Goal: Task Accomplishment & Management: Complete application form

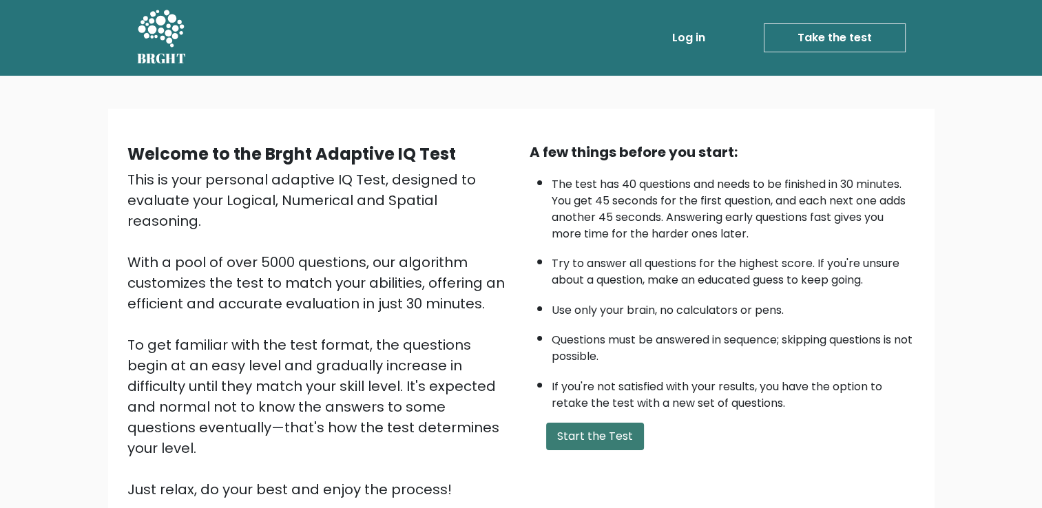
click at [609, 436] on button "Start the Test" at bounding box center [595, 437] width 98 height 28
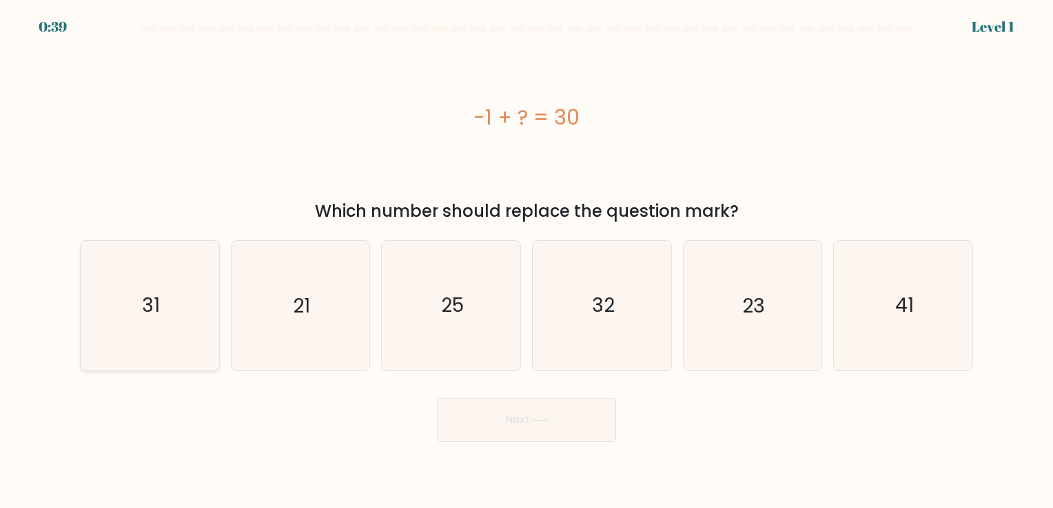
click at [199, 307] on icon "31" at bounding box center [149, 305] width 129 height 129
click at [526, 261] on input "a. 31" at bounding box center [526, 257] width 1 height 7
radio input "true"
click at [525, 422] on button "Next" at bounding box center [526, 420] width 179 height 44
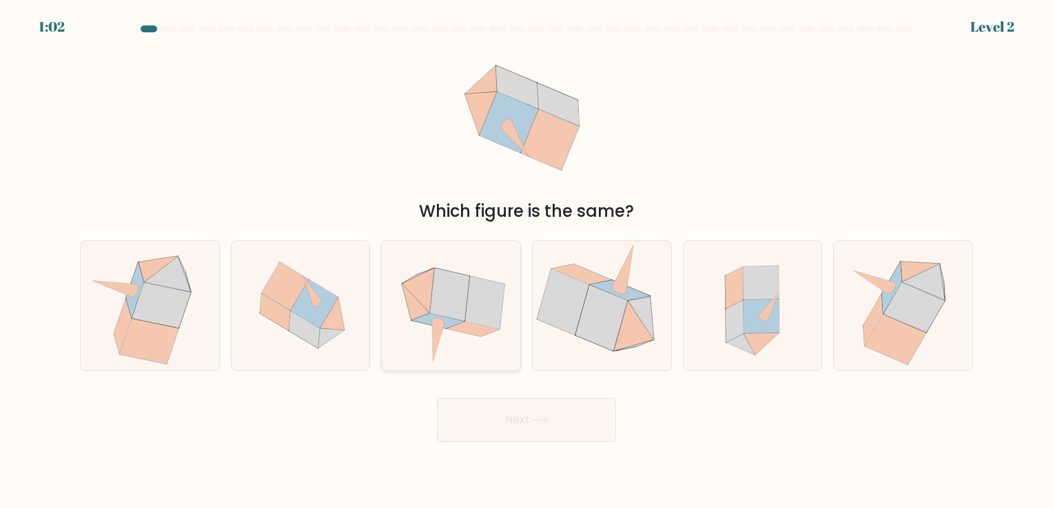
click at [455, 347] on icon at bounding box center [451, 305] width 132 height 129
click at [526, 261] on input "c." at bounding box center [526, 257] width 1 height 7
radio input "true"
click at [488, 422] on button "Next" at bounding box center [526, 420] width 179 height 44
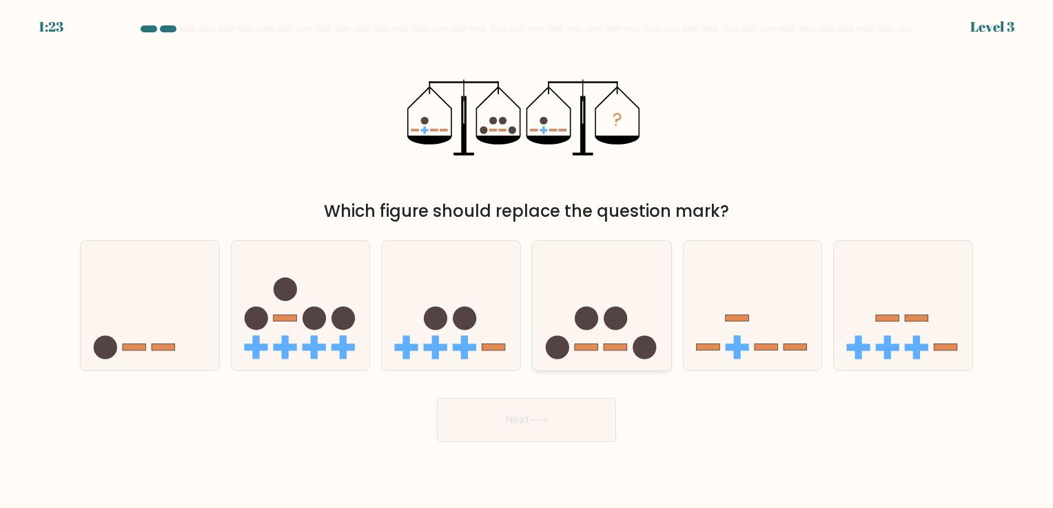
click at [592, 276] on icon at bounding box center [602, 306] width 138 height 114
click at [527, 261] on input "d." at bounding box center [526, 257] width 1 height 7
radio input "true"
click at [504, 417] on button "Next" at bounding box center [526, 420] width 179 height 44
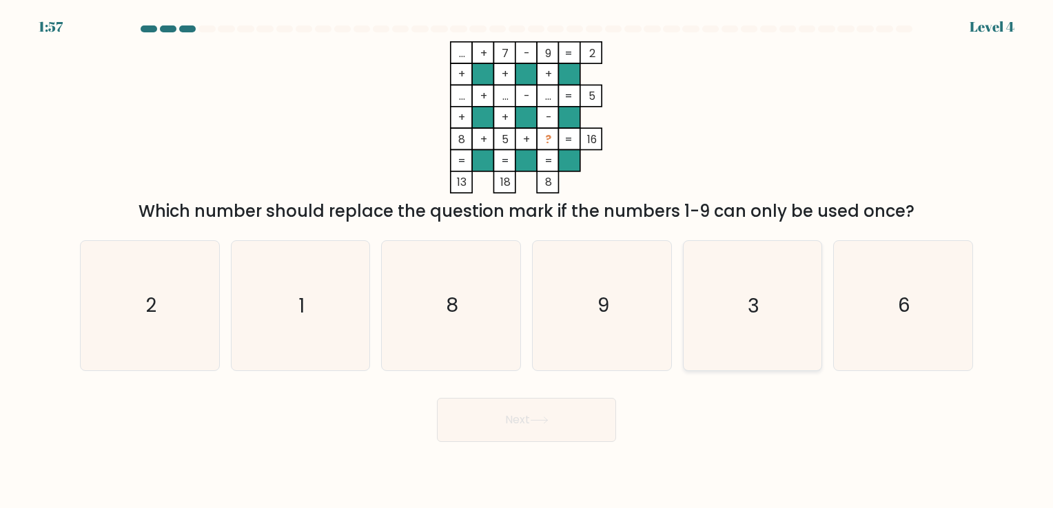
click at [738, 298] on icon "3" at bounding box center [752, 305] width 129 height 129
click at [527, 261] on input "e. 3" at bounding box center [526, 257] width 1 height 7
radio input "true"
click at [579, 417] on button "Next" at bounding box center [526, 420] width 179 height 44
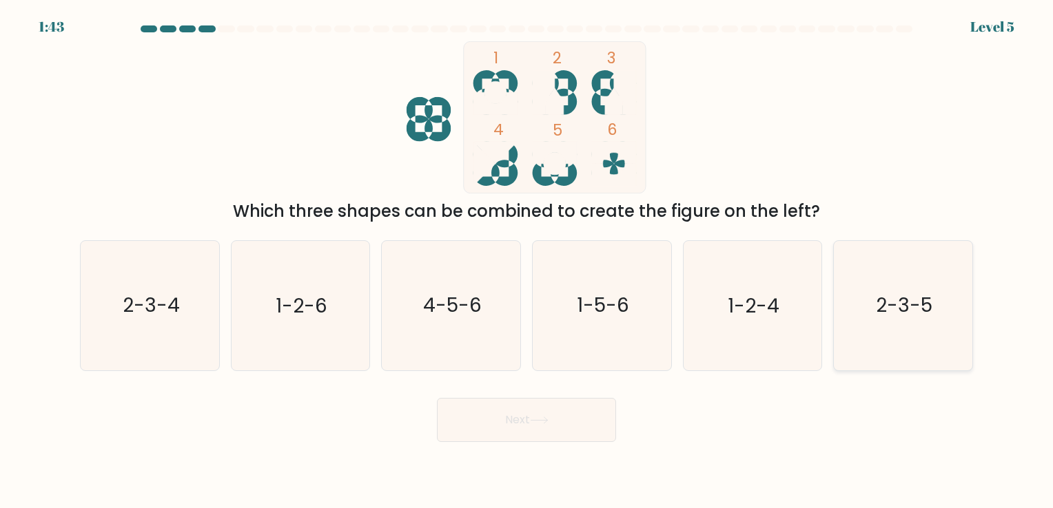
click at [868, 286] on icon "2-3-5" at bounding box center [902, 305] width 129 height 129
click at [527, 261] on input "f. 2-3-5" at bounding box center [526, 257] width 1 height 7
radio input "true"
click at [548, 423] on icon at bounding box center [539, 421] width 19 height 8
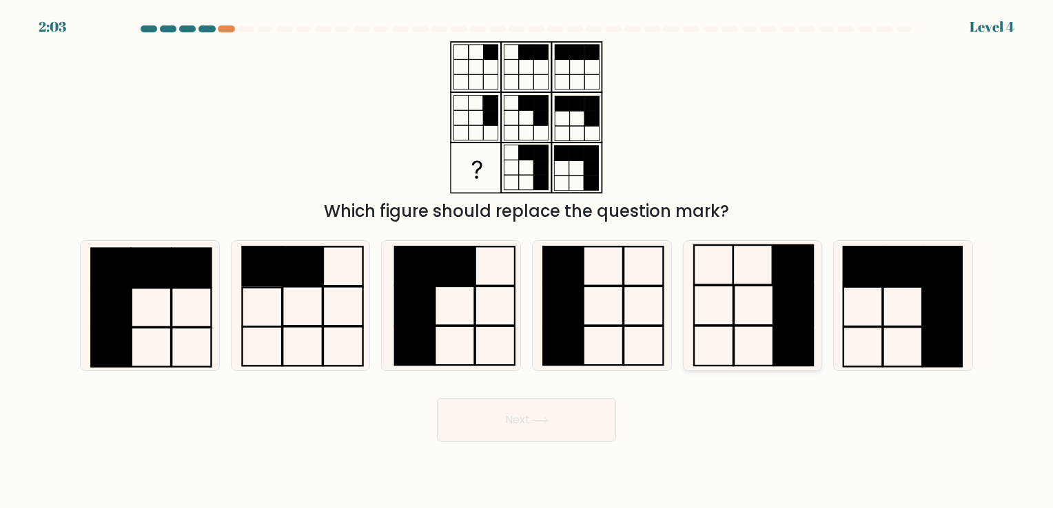
click at [765, 309] on icon at bounding box center [752, 305] width 129 height 129
click at [527, 261] on input "e." at bounding box center [526, 257] width 1 height 7
radio input "true"
click at [521, 415] on button "Next" at bounding box center [526, 420] width 179 height 44
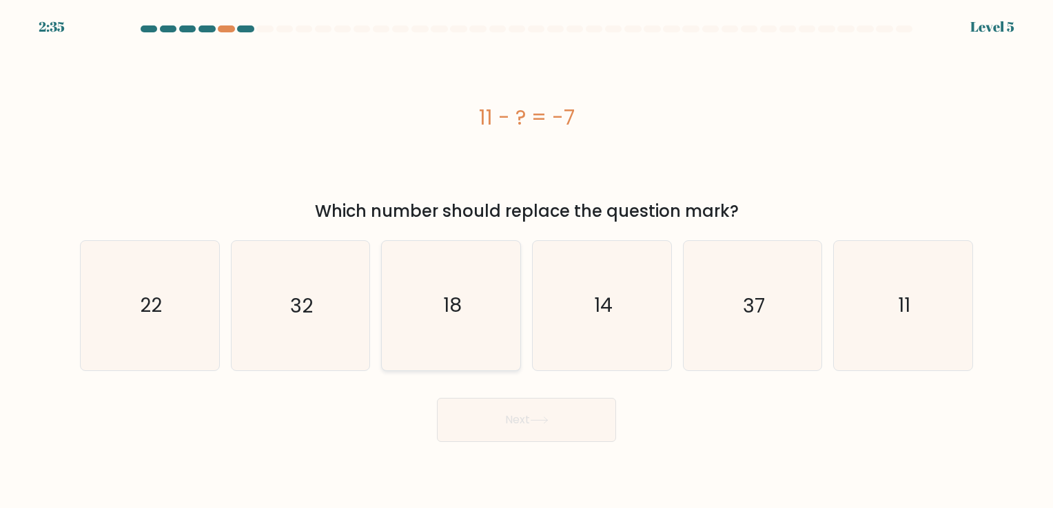
click at [493, 302] on icon "18" at bounding box center [450, 305] width 129 height 129
click at [526, 261] on input "c. 18" at bounding box center [526, 257] width 1 height 7
radio input "true"
click at [508, 407] on button "Next" at bounding box center [526, 420] width 179 height 44
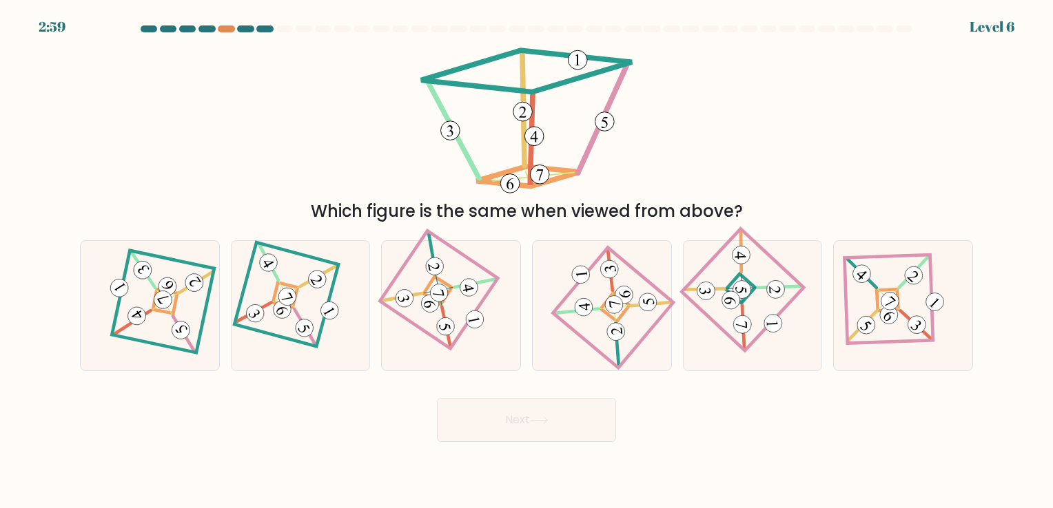
click at [886, 200] on div "Which figure is the same when viewed from above?" at bounding box center [526, 211] width 876 height 25
click at [165, 305] on 878 at bounding box center [163, 300] width 25 height 25
click at [526, 261] on input "a." at bounding box center [526, 257] width 1 height 7
radio input "true"
click at [506, 435] on button "Next" at bounding box center [526, 420] width 179 height 44
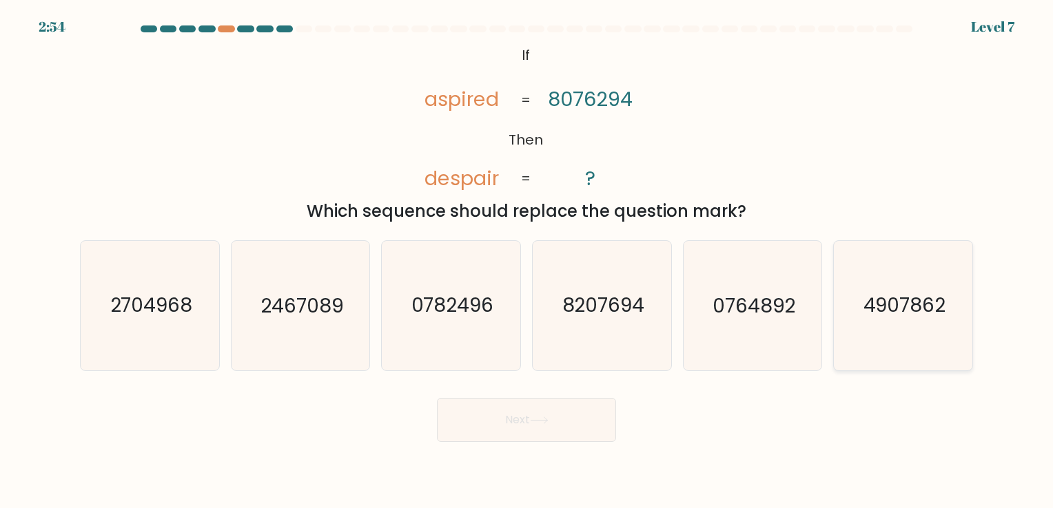
click at [897, 297] on text "4907862" at bounding box center [904, 306] width 83 height 27
click at [527, 261] on input "f. 4907862" at bounding box center [526, 257] width 1 height 7
radio input "true"
click at [575, 429] on button "Next" at bounding box center [526, 420] width 179 height 44
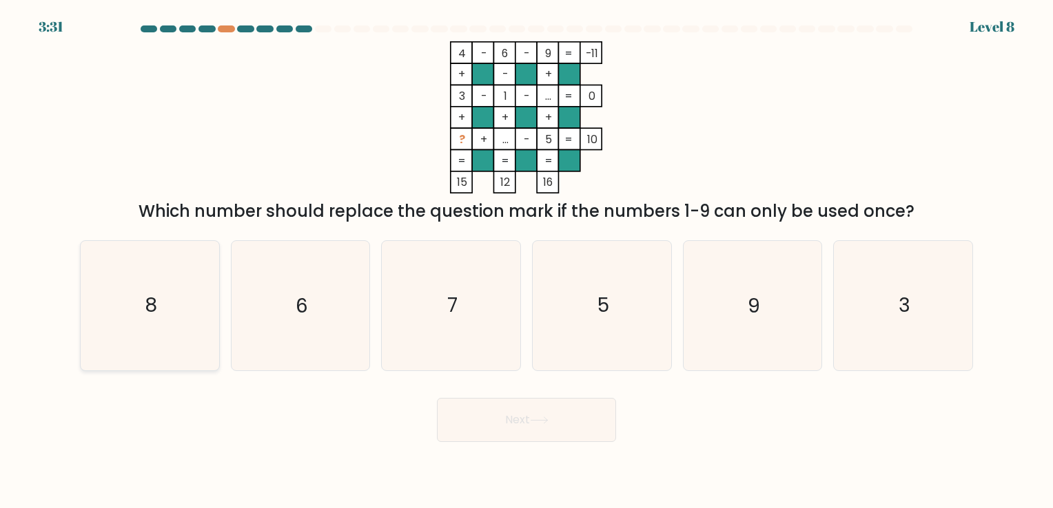
click at [196, 329] on icon "8" at bounding box center [149, 305] width 129 height 129
click at [526, 261] on input "a. 8" at bounding box center [526, 257] width 1 height 7
radio input "true"
click at [477, 425] on button "Next" at bounding box center [526, 420] width 179 height 44
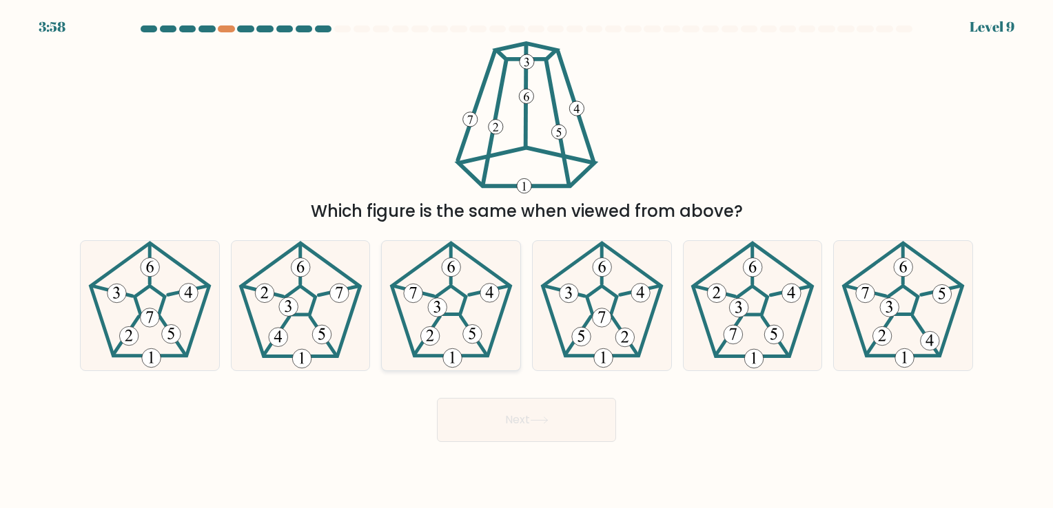
click at [439, 310] on icon at bounding box center [437, 308] width 6 height 12
click at [526, 261] on input "c." at bounding box center [526, 257] width 1 height 7
radio input "true"
click at [463, 413] on button "Next" at bounding box center [526, 420] width 179 height 44
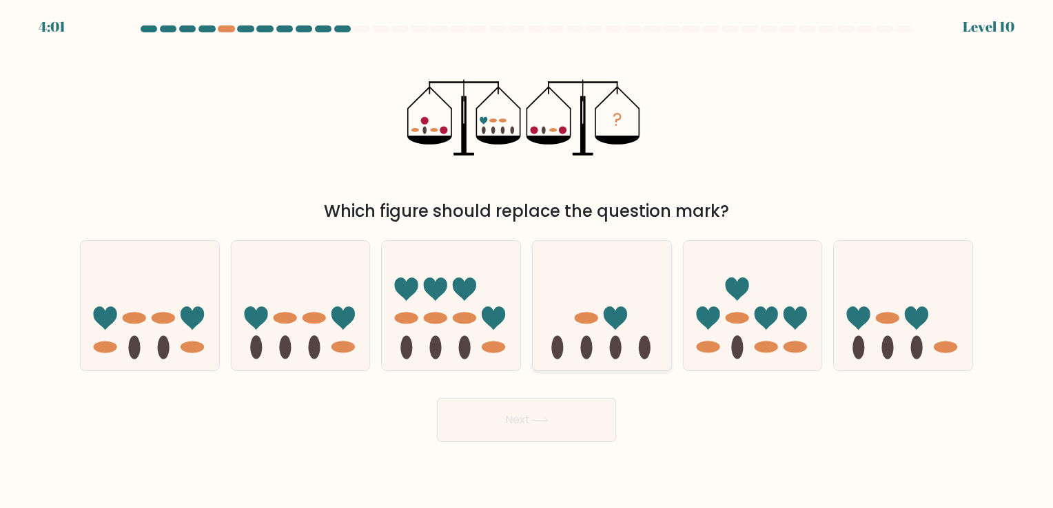
click at [559, 349] on ellipse at bounding box center [557, 347] width 12 height 23
click at [527, 261] on input "d." at bounding box center [526, 257] width 1 height 7
radio input "true"
click at [526, 420] on button "Next" at bounding box center [526, 420] width 179 height 44
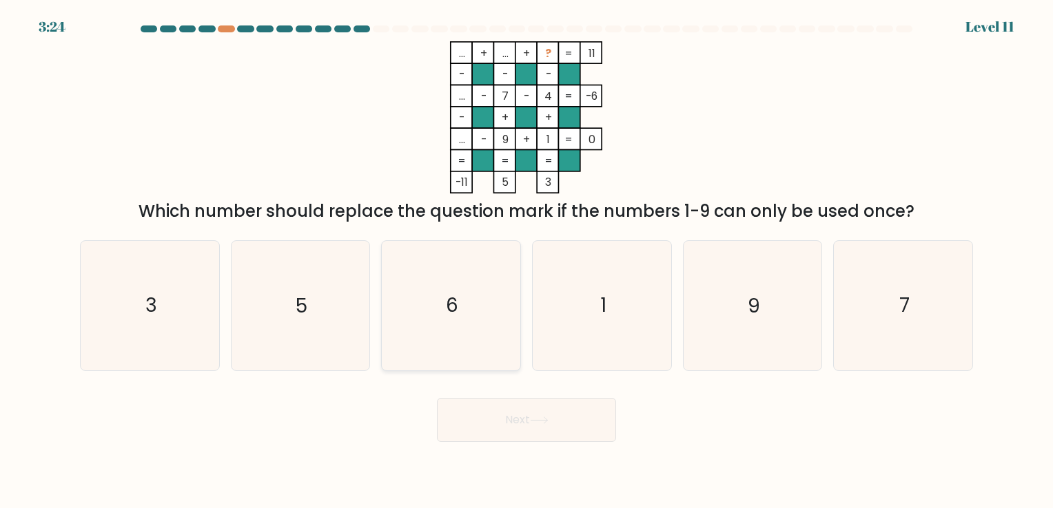
click at [440, 330] on icon "6" at bounding box center [450, 305] width 129 height 129
click at [526, 261] on input "c. 6" at bounding box center [526, 257] width 1 height 7
radio input "true"
click at [524, 424] on button "Next" at bounding box center [526, 420] width 179 height 44
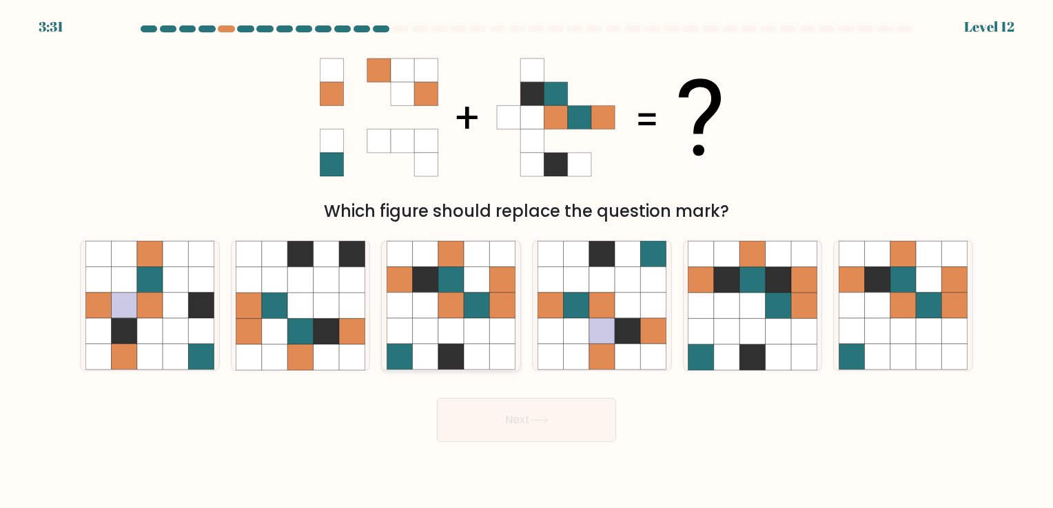
click at [418, 329] on icon at bounding box center [425, 331] width 25 height 25
click at [526, 261] on input "c." at bounding box center [526, 257] width 1 height 7
radio input "true"
click at [463, 413] on button "Next" at bounding box center [526, 420] width 179 height 44
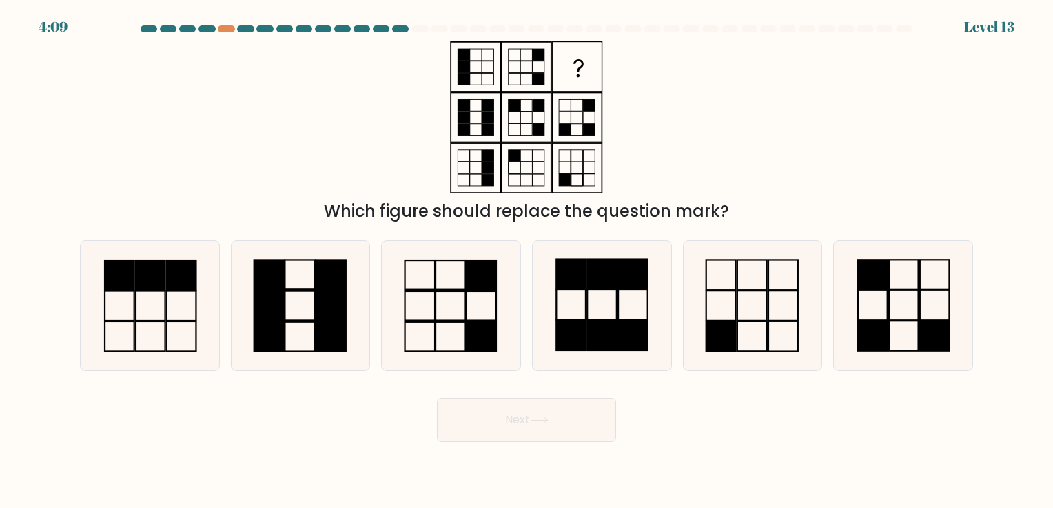
click at [976, 130] on div "Which figure should replace the question mark?" at bounding box center [526, 132] width 909 height 183
click at [487, 307] on icon at bounding box center [450, 305] width 129 height 129
click at [526, 261] on input "c." at bounding box center [526, 257] width 1 height 7
radio input "true"
click at [496, 413] on button "Next" at bounding box center [526, 420] width 179 height 44
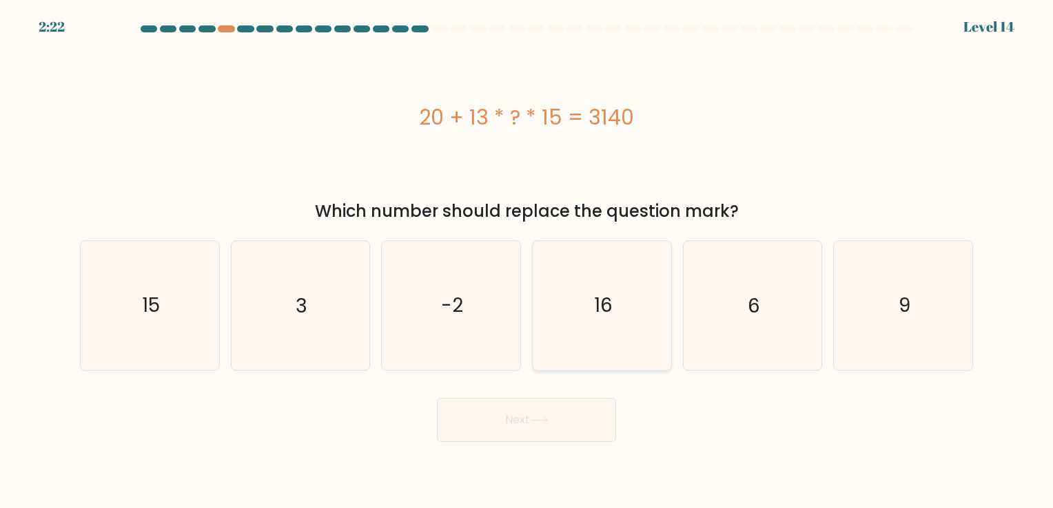
click at [602, 344] on icon "16" at bounding box center [601, 305] width 129 height 129
click at [527, 261] on input "d. 16" at bounding box center [526, 257] width 1 height 7
radio input "true"
click at [524, 448] on body "2:21 Level 14 3" at bounding box center [526, 254] width 1053 height 508
click at [535, 415] on button "Next" at bounding box center [526, 420] width 179 height 44
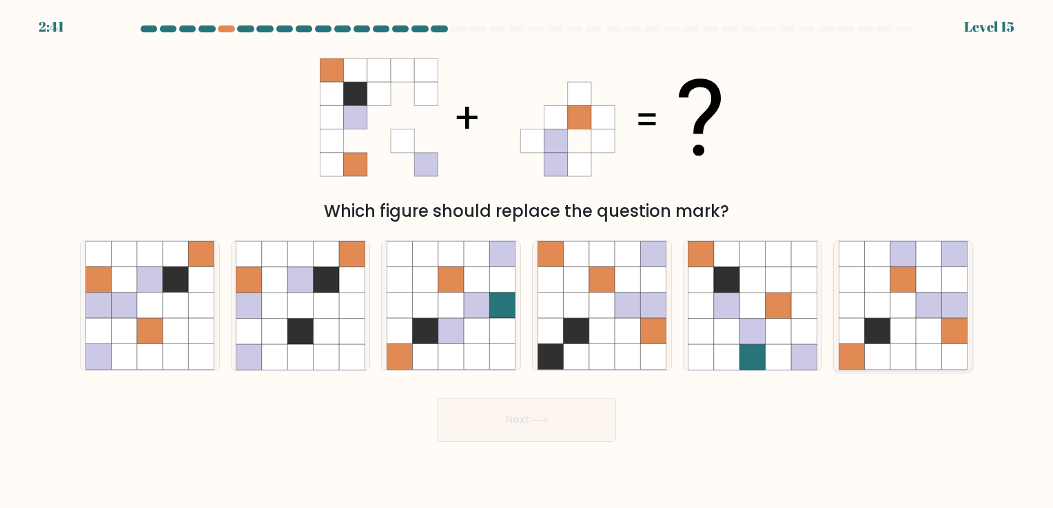
click at [900, 305] on icon at bounding box center [902, 305] width 25 height 25
click at [527, 261] on input "f." at bounding box center [526, 257] width 1 height 7
radio input "true"
click at [488, 423] on button "Next" at bounding box center [526, 420] width 179 height 44
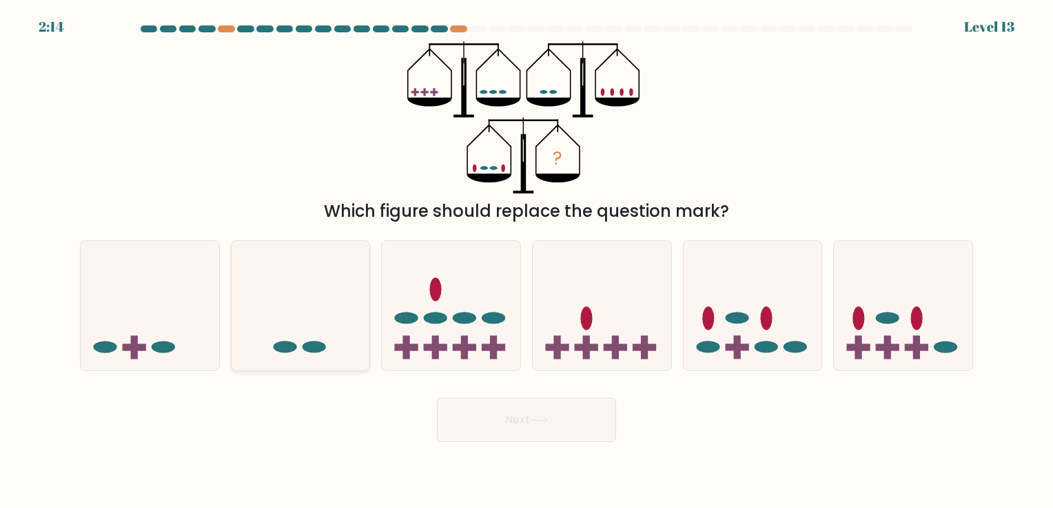
click at [350, 310] on icon at bounding box center [300, 306] width 138 height 114
click at [526, 261] on input "b." at bounding box center [526, 257] width 1 height 7
radio input "true"
click at [479, 426] on button "Next" at bounding box center [526, 420] width 179 height 44
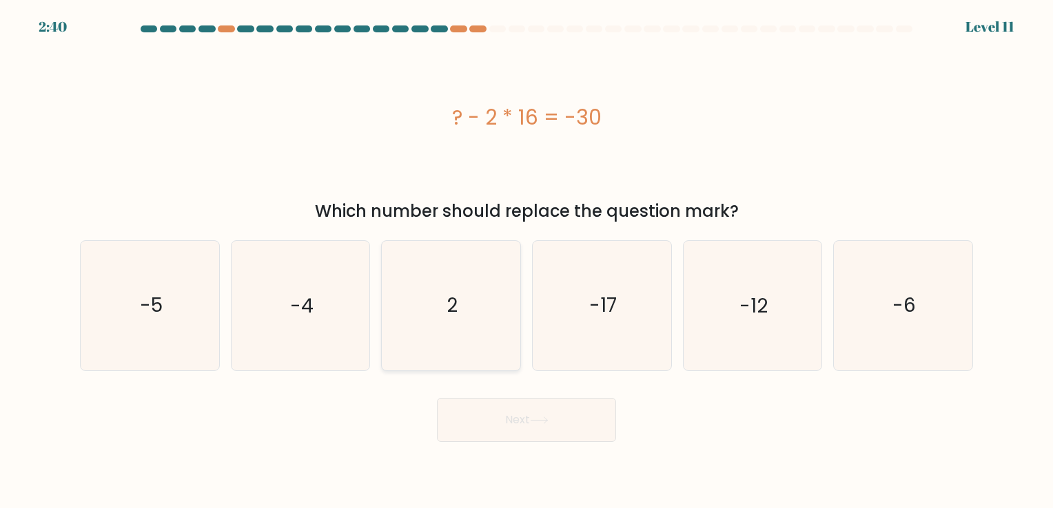
click at [468, 283] on icon "2" at bounding box center [450, 305] width 129 height 129
click at [526, 261] on input "c. 2" at bounding box center [526, 257] width 1 height 7
radio input "true"
click at [491, 426] on button "Next" at bounding box center [526, 420] width 179 height 44
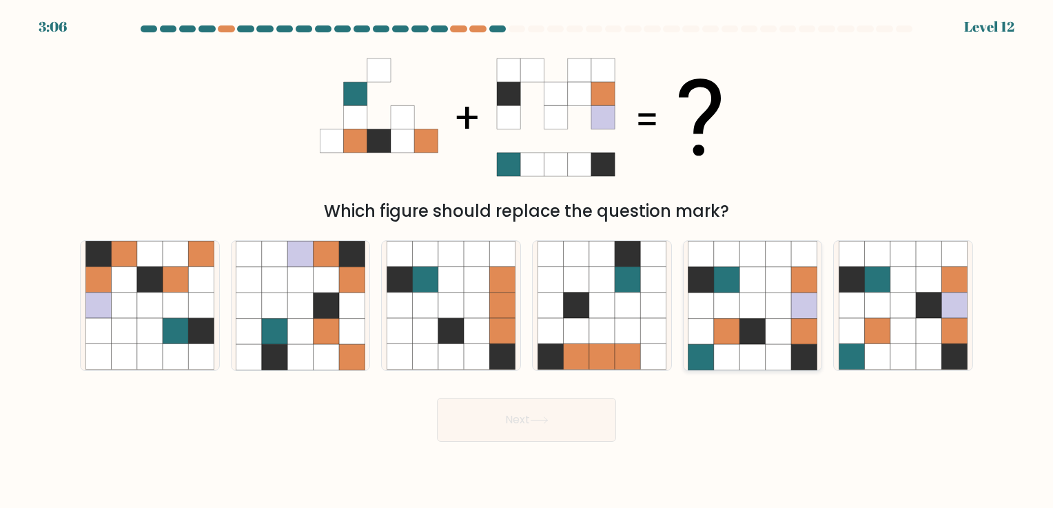
click at [752, 317] on icon at bounding box center [751, 305] width 25 height 25
click at [527, 261] on input "e." at bounding box center [526, 257] width 1 height 7
radio input "true"
click at [887, 330] on icon at bounding box center [877, 331] width 25 height 25
click at [527, 261] on input "f." at bounding box center [526, 257] width 1 height 7
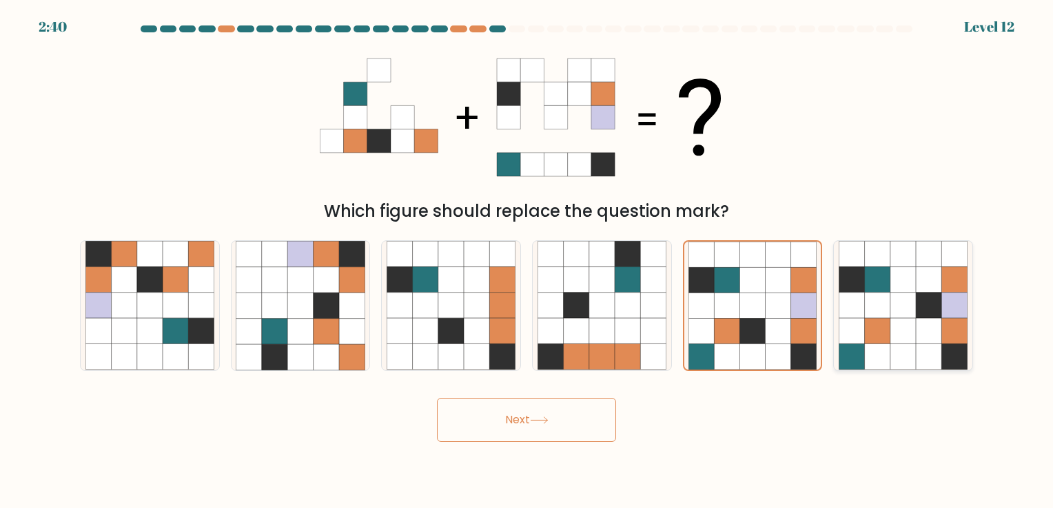
radio input "true"
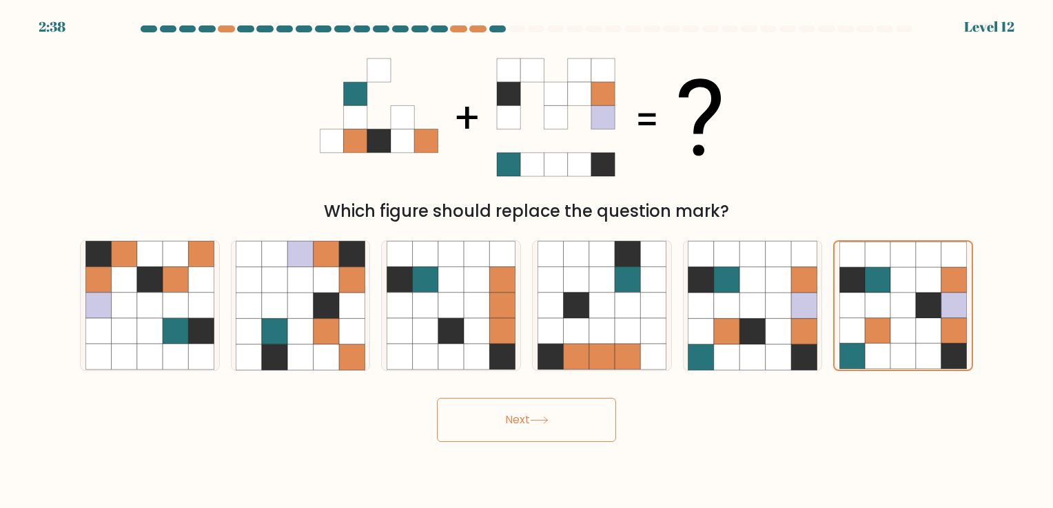
click at [550, 412] on button "Next" at bounding box center [526, 420] width 179 height 44
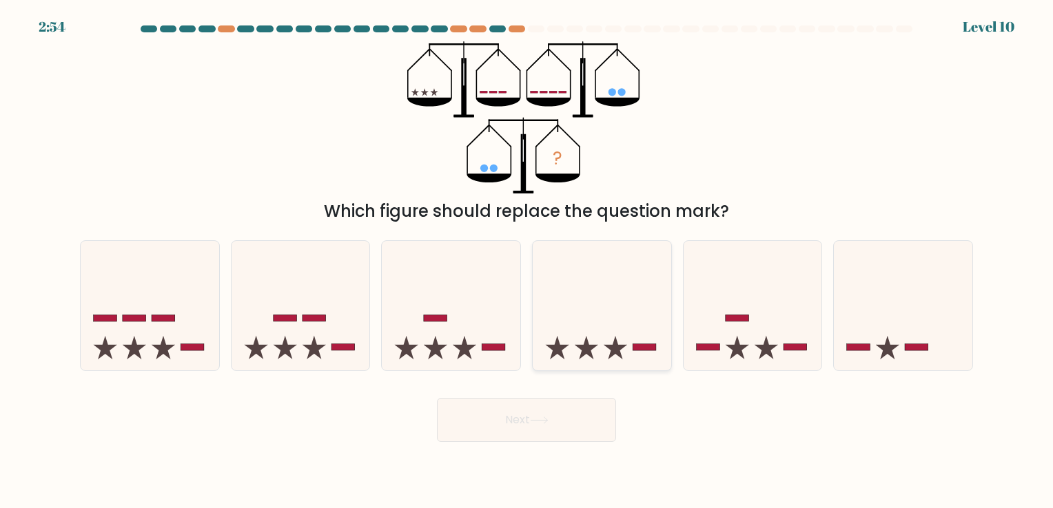
click at [610, 340] on icon at bounding box center [602, 306] width 138 height 114
click at [527, 261] on input "d." at bounding box center [526, 257] width 1 height 7
radio input "true"
click at [525, 419] on button "Next" at bounding box center [526, 420] width 179 height 44
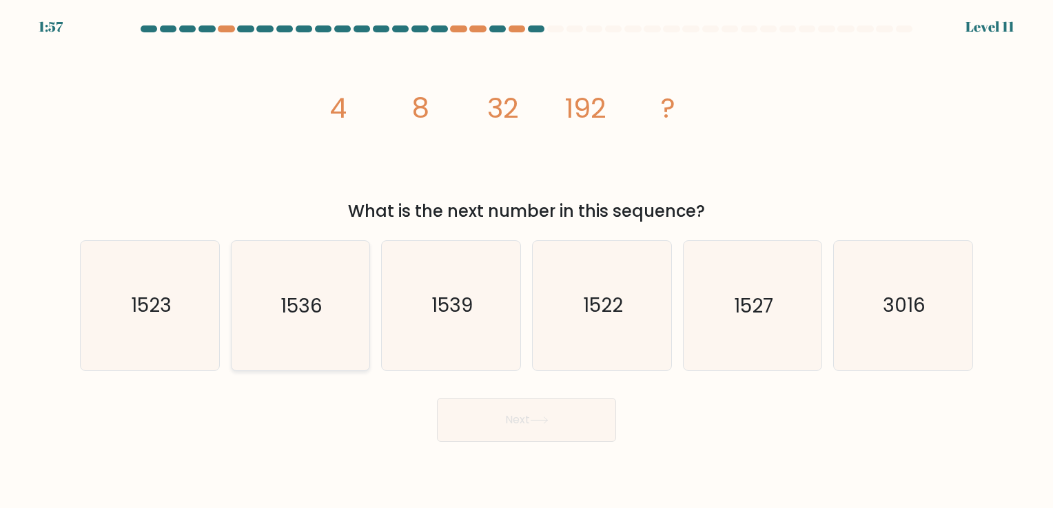
click at [250, 296] on icon "1536" at bounding box center [300, 305] width 129 height 129
click at [526, 261] on input "b. 1536" at bounding box center [526, 257] width 1 height 7
radio input "true"
click at [523, 417] on button "Next" at bounding box center [526, 420] width 179 height 44
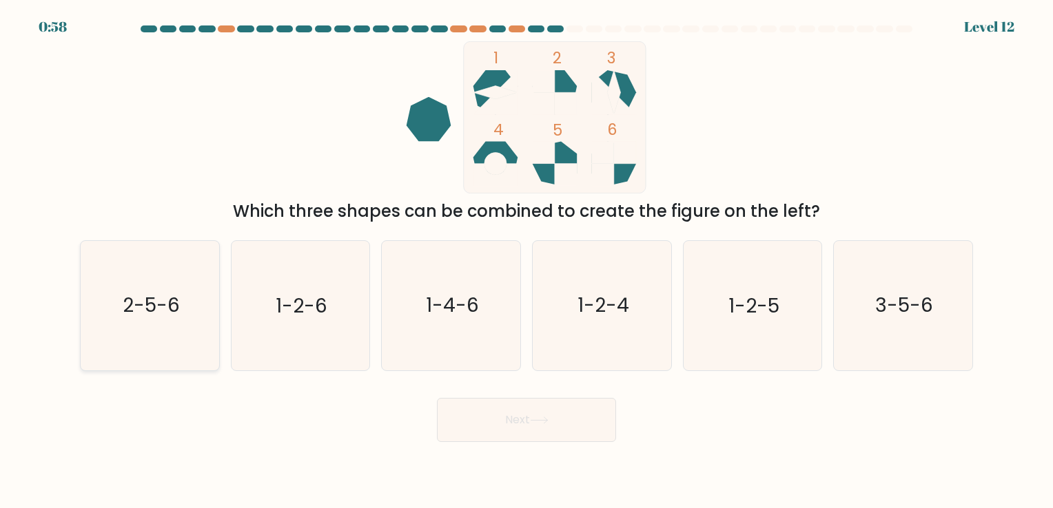
click at [127, 326] on icon "2-5-6" at bounding box center [149, 305] width 129 height 129
click at [526, 261] on input "a. 2-5-6" at bounding box center [526, 257] width 1 height 7
radio input "true"
click at [509, 429] on button "Next" at bounding box center [526, 420] width 179 height 44
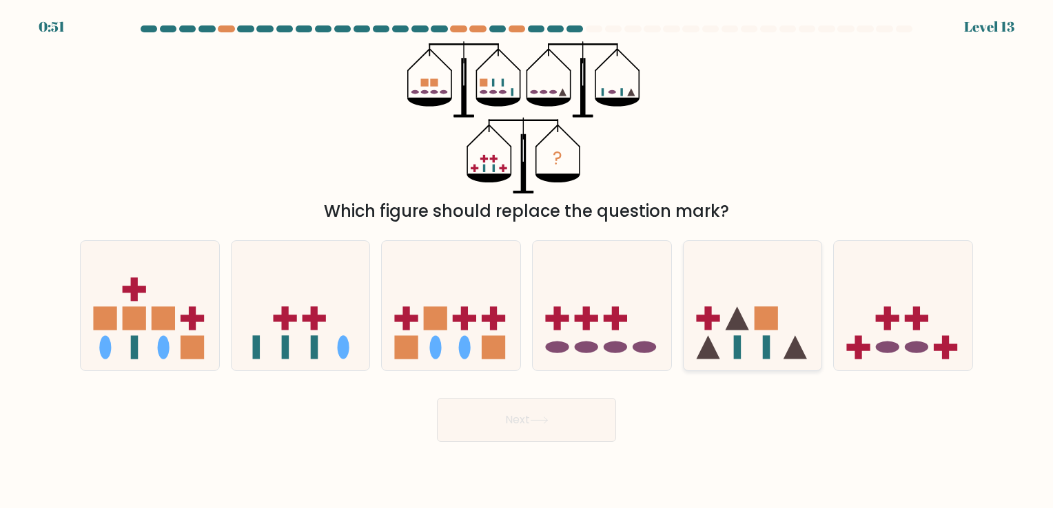
click at [714, 318] on rect at bounding box center [707, 318] width 23 height 7
click at [527, 261] on input "e." at bounding box center [526, 257] width 1 height 7
radio input "true"
click at [572, 417] on button "Next" at bounding box center [526, 420] width 179 height 44
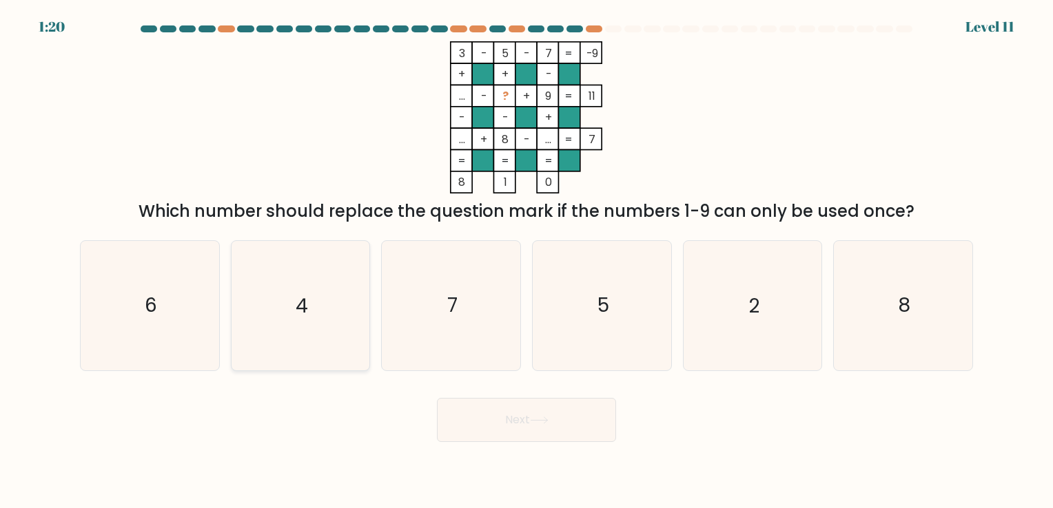
click at [320, 296] on icon "4" at bounding box center [300, 305] width 129 height 129
click at [526, 261] on input "b. 4" at bounding box center [526, 257] width 1 height 7
radio input "true"
click at [485, 429] on button "Next" at bounding box center [526, 420] width 179 height 44
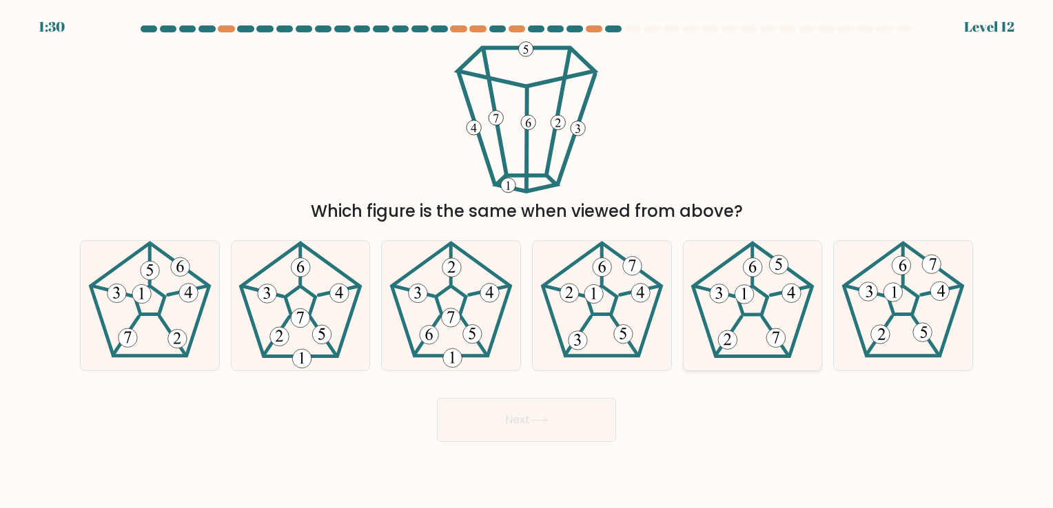
click at [744, 305] on icon at bounding box center [752, 305] width 129 height 129
click at [527, 261] on input "e." at bounding box center [526, 257] width 1 height 7
radio input "true"
click at [533, 420] on icon at bounding box center [539, 421] width 19 height 8
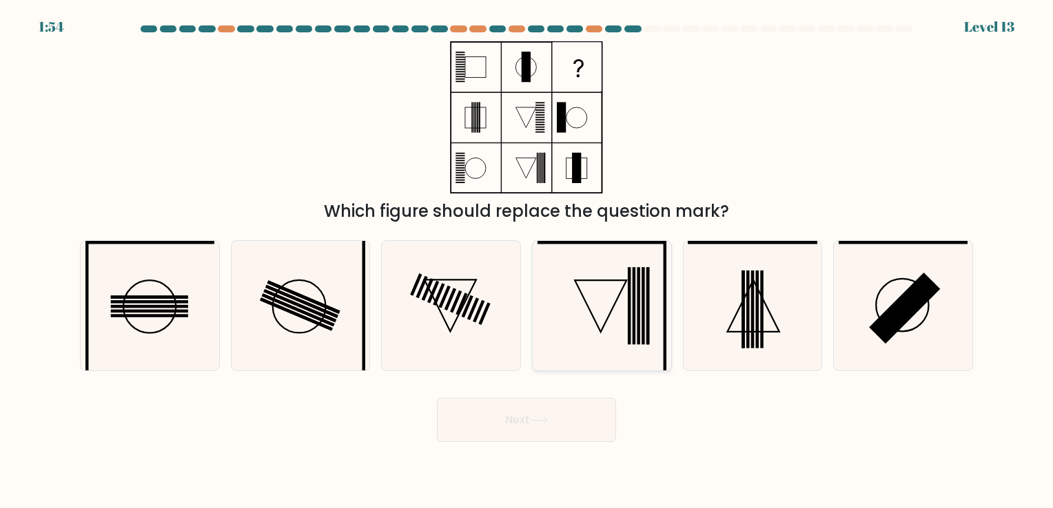
click at [584, 310] on icon at bounding box center [601, 305] width 129 height 129
click at [527, 261] on input "d." at bounding box center [526, 257] width 1 height 7
radio input "true"
click at [517, 427] on button "Next" at bounding box center [526, 420] width 179 height 44
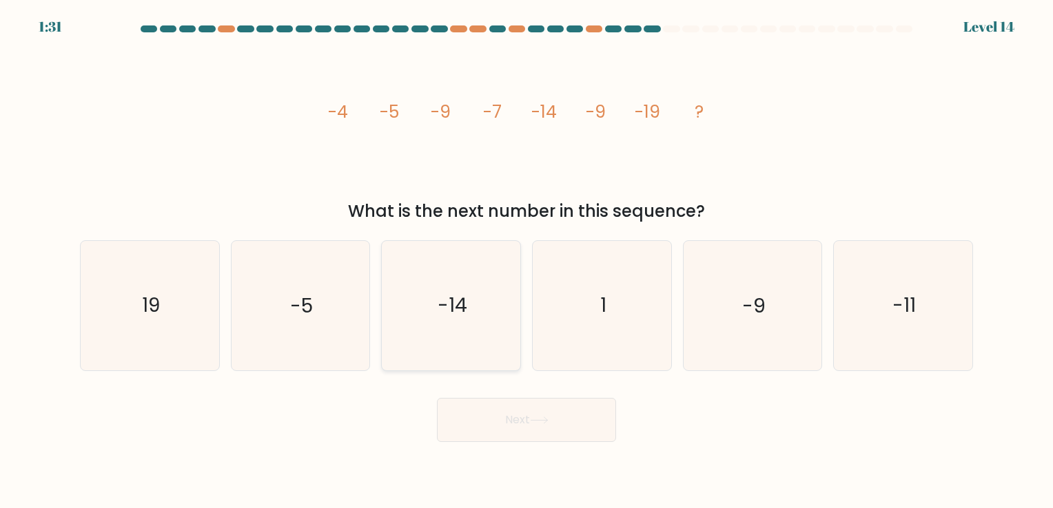
click at [480, 290] on icon "-14" at bounding box center [450, 305] width 129 height 129
click at [526, 261] on input "c. -14" at bounding box center [526, 257] width 1 height 7
radio input "true"
click at [892, 327] on icon "-11" at bounding box center [902, 305] width 129 height 129
click at [527, 261] on input "f. -11" at bounding box center [526, 257] width 1 height 7
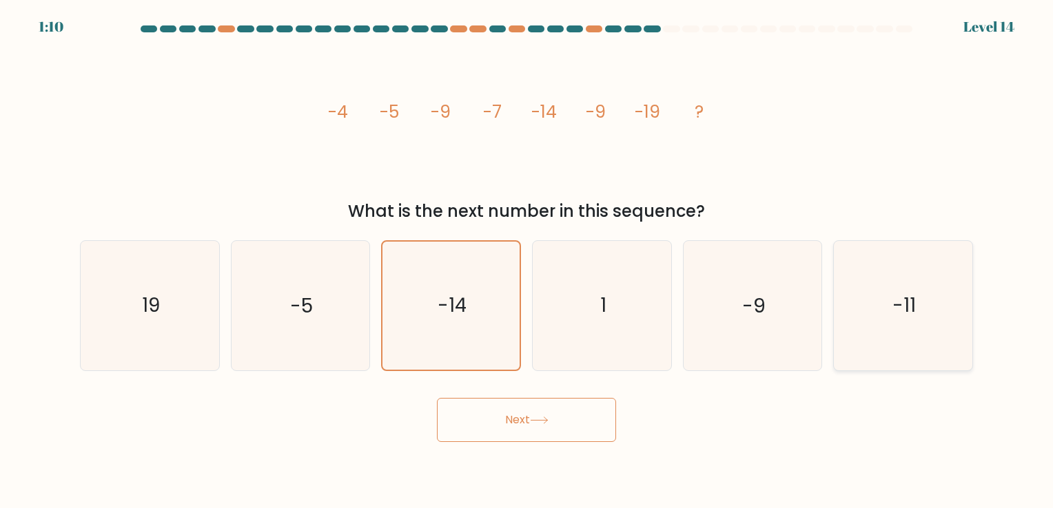
radio input "true"
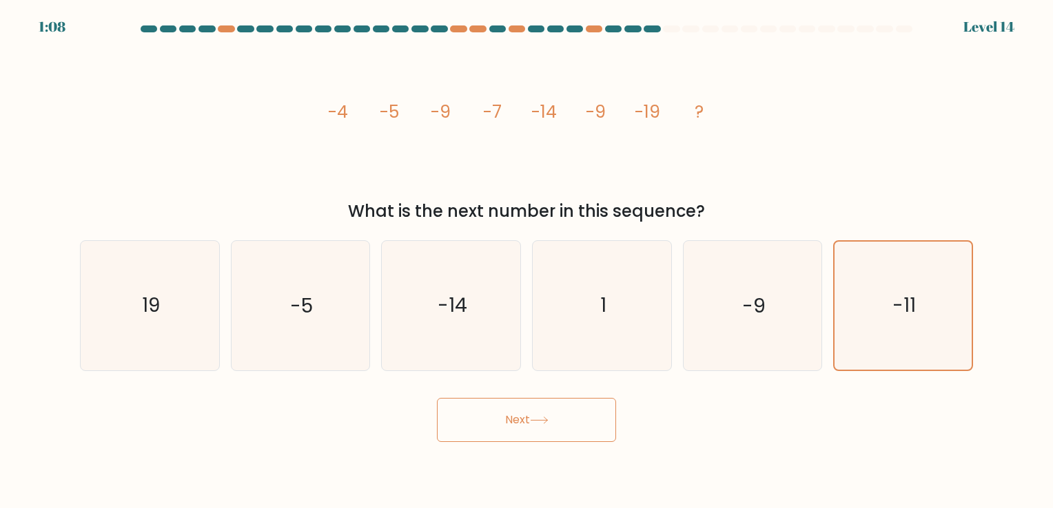
click at [548, 420] on icon at bounding box center [539, 421] width 19 height 8
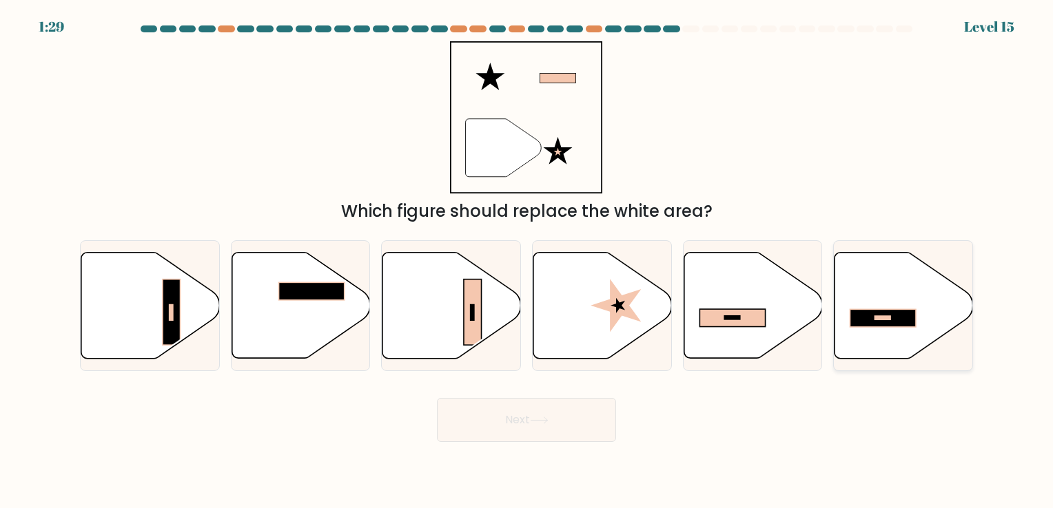
click at [880, 317] on rect at bounding box center [883, 317] width 16 height 3
click at [527, 261] on input "f." at bounding box center [526, 257] width 1 height 7
radio input "true"
click at [497, 431] on button "Next" at bounding box center [526, 420] width 179 height 44
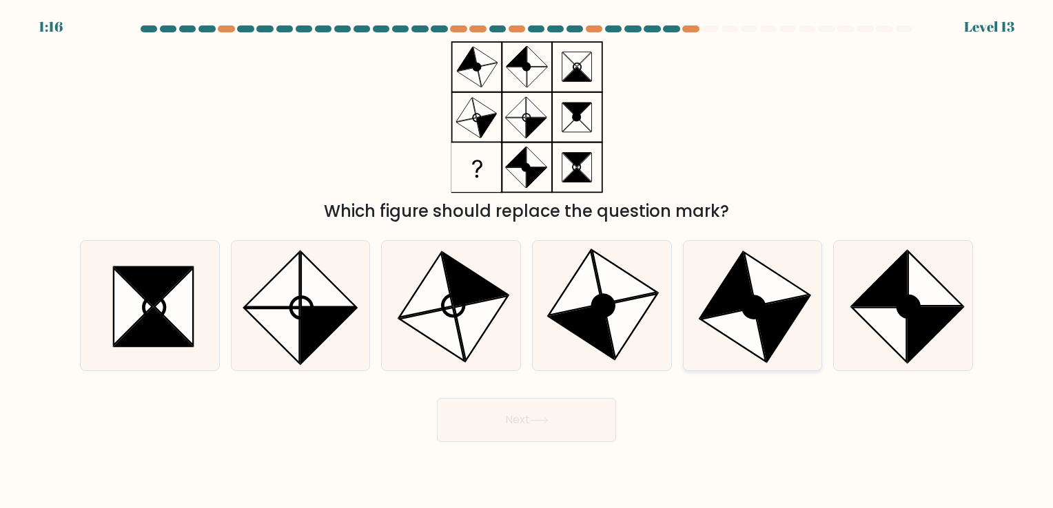
click at [736, 305] on icon at bounding box center [727, 285] width 54 height 65
click at [527, 261] on input "e." at bounding box center [526, 257] width 1 height 7
radio input "true"
click at [517, 410] on button "Next" at bounding box center [526, 420] width 179 height 44
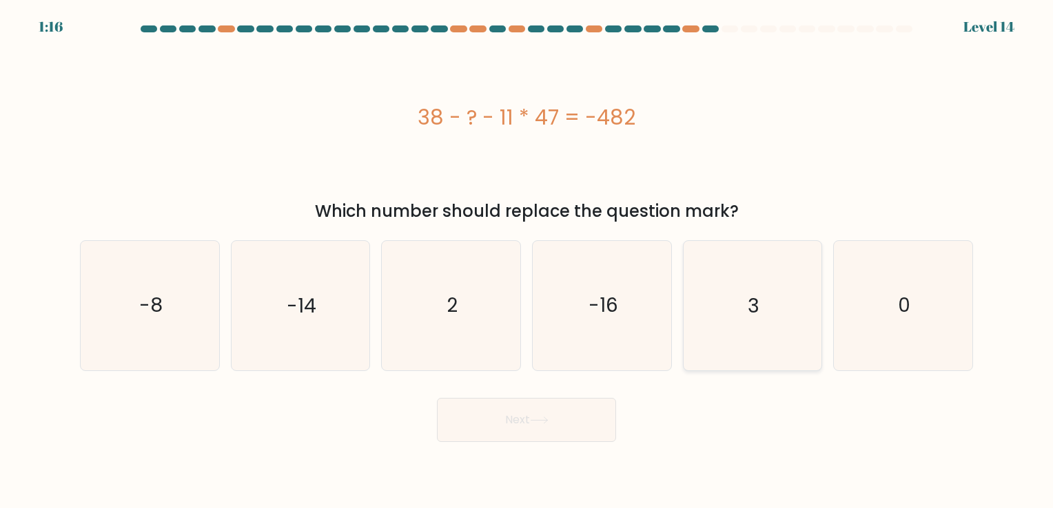
click at [781, 289] on icon "3" at bounding box center [752, 305] width 129 height 129
click at [527, 261] on input "e. 3" at bounding box center [526, 257] width 1 height 7
radio input "true"
click at [560, 431] on button "Next" at bounding box center [526, 420] width 179 height 44
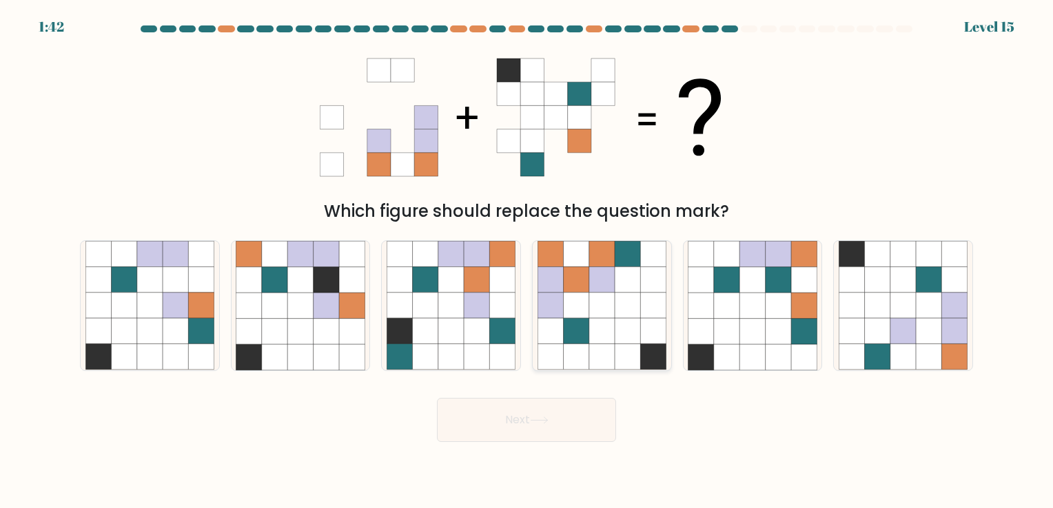
click at [639, 302] on icon at bounding box center [627, 305] width 25 height 25
click at [527, 261] on input "d." at bounding box center [526, 257] width 1 height 7
radio input "true"
click at [544, 423] on icon at bounding box center [539, 421] width 19 height 8
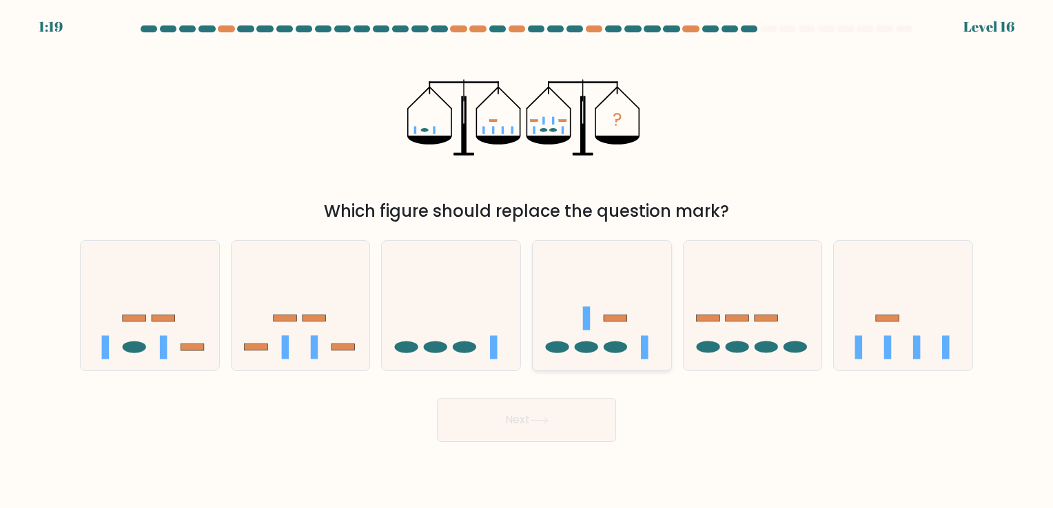
click at [659, 337] on icon at bounding box center [602, 306] width 138 height 114
click at [527, 261] on input "d." at bounding box center [526, 257] width 1 height 7
radio input "true"
click at [872, 321] on icon at bounding box center [903, 306] width 138 height 114
click at [527, 261] on input "f." at bounding box center [526, 257] width 1 height 7
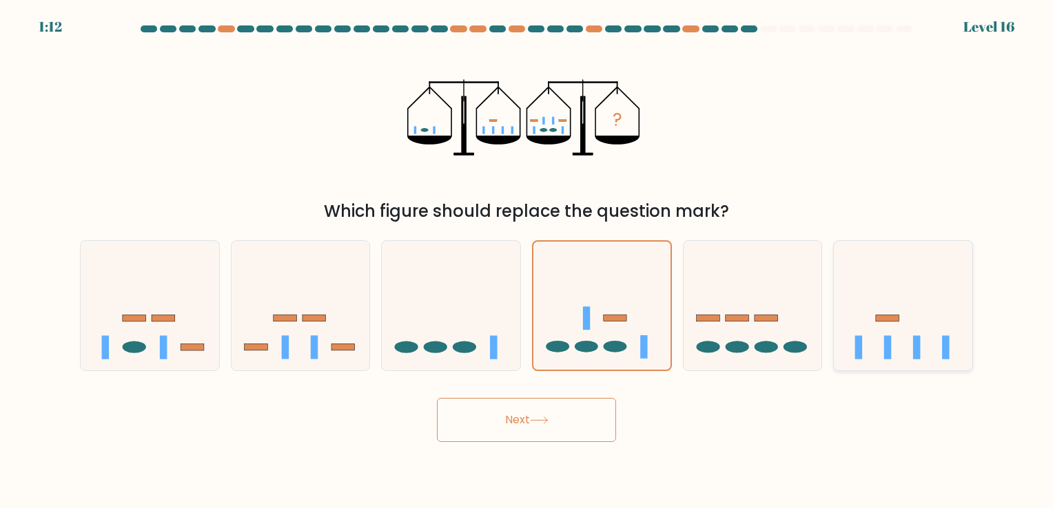
radio input "true"
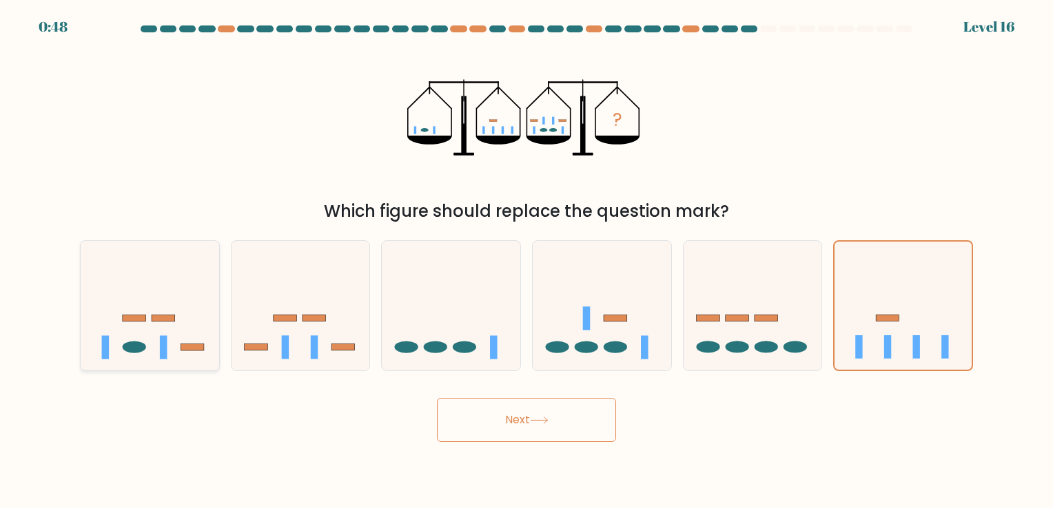
click at [172, 347] on icon at bounding box center [150, 306] width 138 height 114
click at [526, 261] on input "a." at bounding box center [526, 257] width 1 height 7
radio input "true"
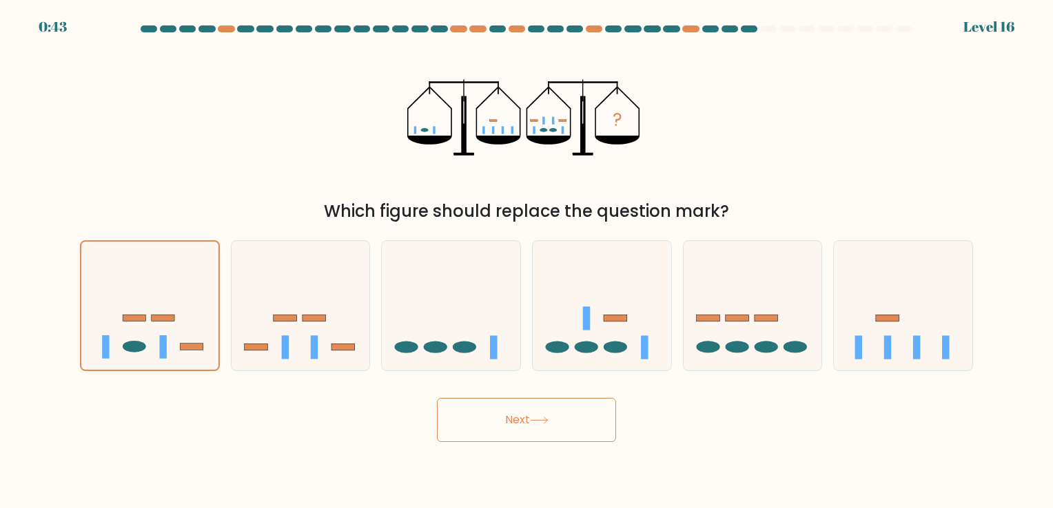
click at [480, 418] on button "Next" at bounding box center [526, 420] width 179 height 44
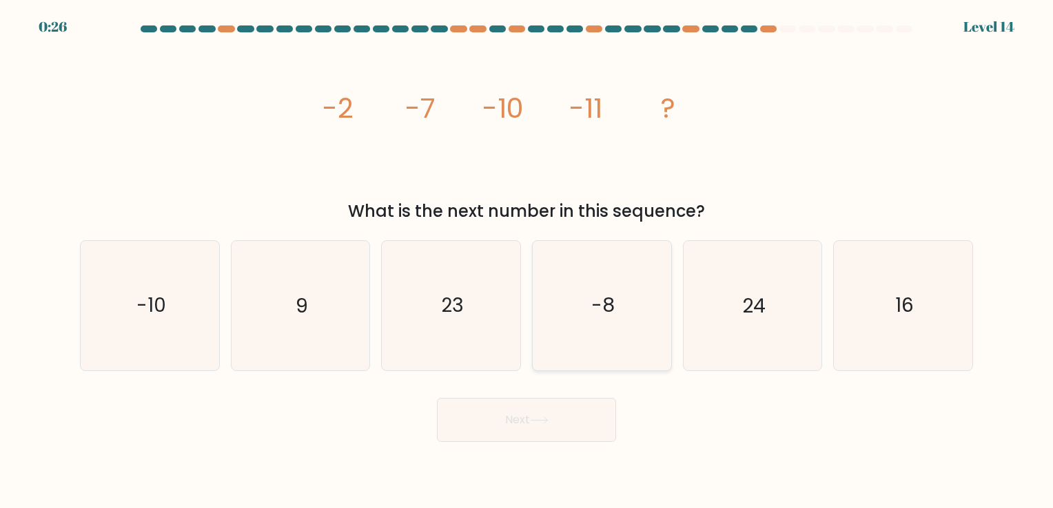
click at [571, 329] on icon "-8" at bounding box center [601, 305] width 129 height 129
click at [527, 261] on input "d. -8" at bounding box center [526, 257] width 1 height 7
radio input "true"
click at [499, 420] on button "Next" at bounding box center [526, 420] width 179 height 44
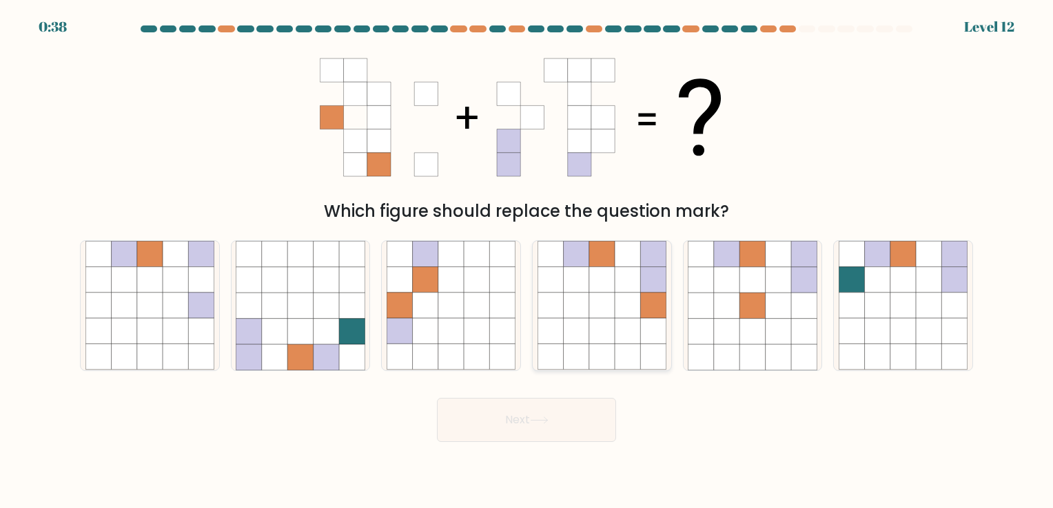
click at [631, 333] on icon at bounding box center [627, 331] width 25 height 25
click at [527, 261] on input "d." at bounding box center [526, 257] width 1 height 7
radio input "true"
click at [736, 305] on icon at bounding box center [726, 305] width 25 height 25
click at [527, 261] on input "e." at bounding box center [526, 257] width 1 height 7
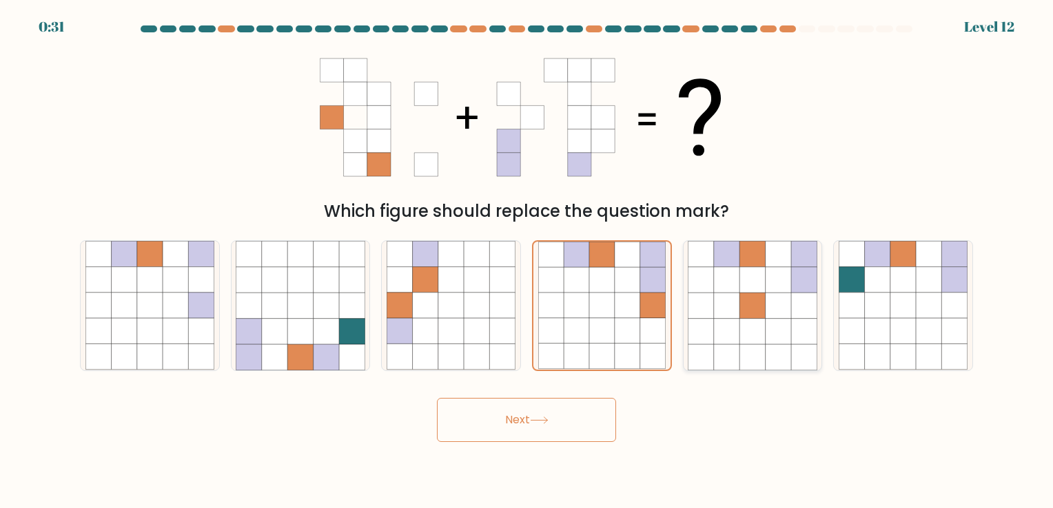
radio input "true"
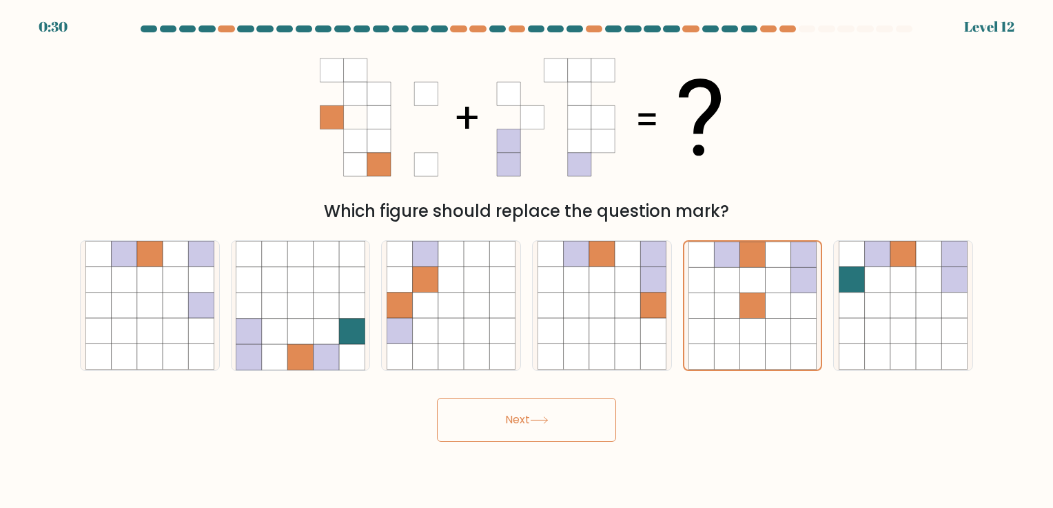
click at [553, 431] on button "Next" at bounding box center [526, 420] width 179 height 44
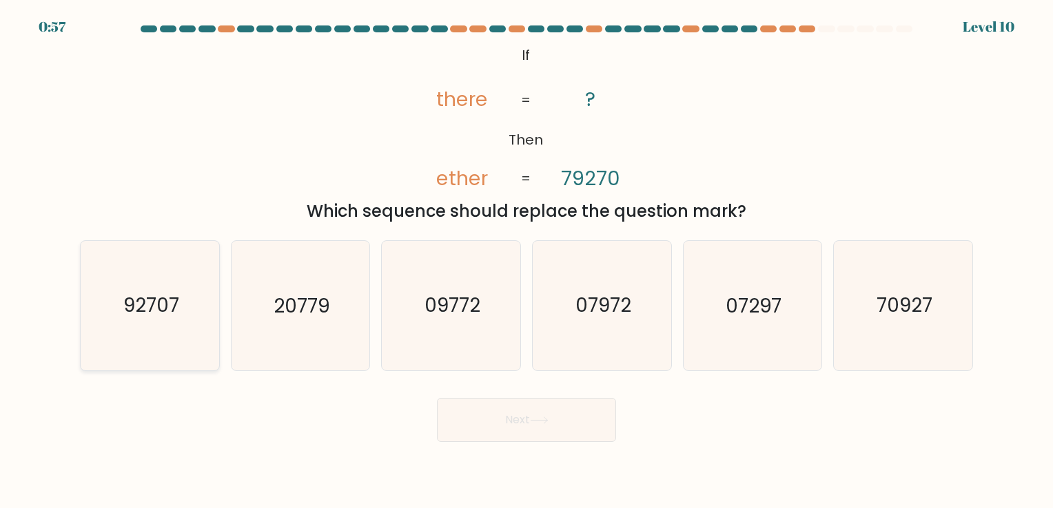
click at [196, 296] on icon "92707" at bounding box center [149, 305] width 129 height 129
click at [526, 261] on input "a. 92707" at bounding box center [526, 257] width 1 height 7
radio input "true"
click at [540, 423] on icon at bounding box center [539, 421] width 19 height 8
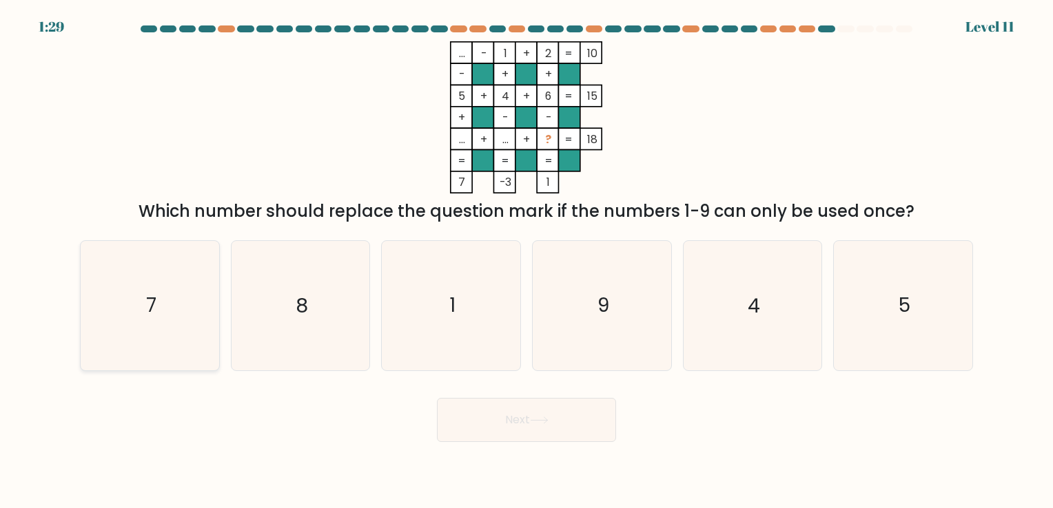
click at [157, 332] on icon "7" at bounding box center [149, 305] width 129 height 129
click at [526, 261] on input "a. 7" at bounding box center [526, 257] width 1 height 7
radio input "true"
click at [477, 426] on button "Next" at bounding box center [526, 420] width 179 height 44
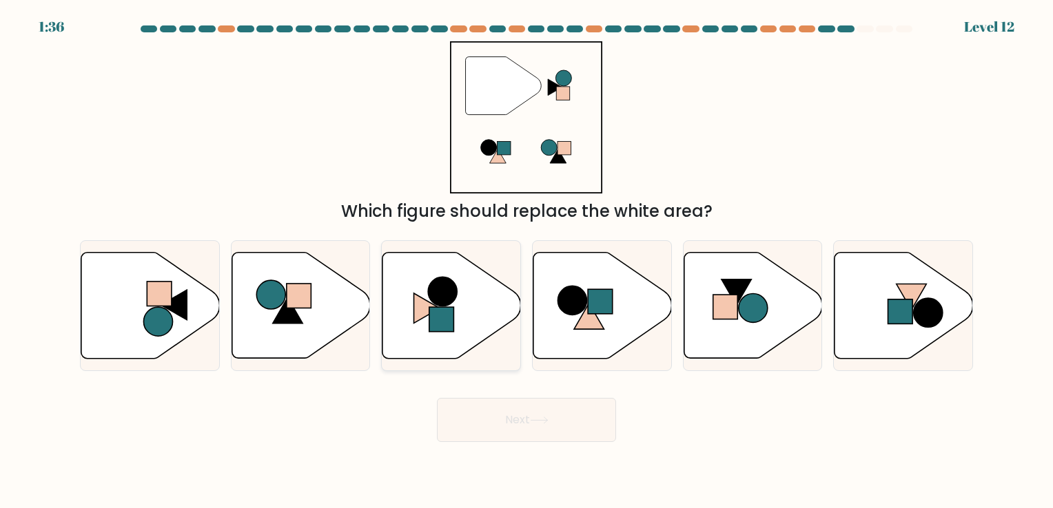
click at [414, 324] on icon at bounding box center [451, 305] width 138 height 106
click at [526, 261] on input "c." at bounding box center [526, 257] width 1 height 7
radio input "true"
click at [493, 413] on button "Next" at bounding box center [526, 420] width 179 height 44
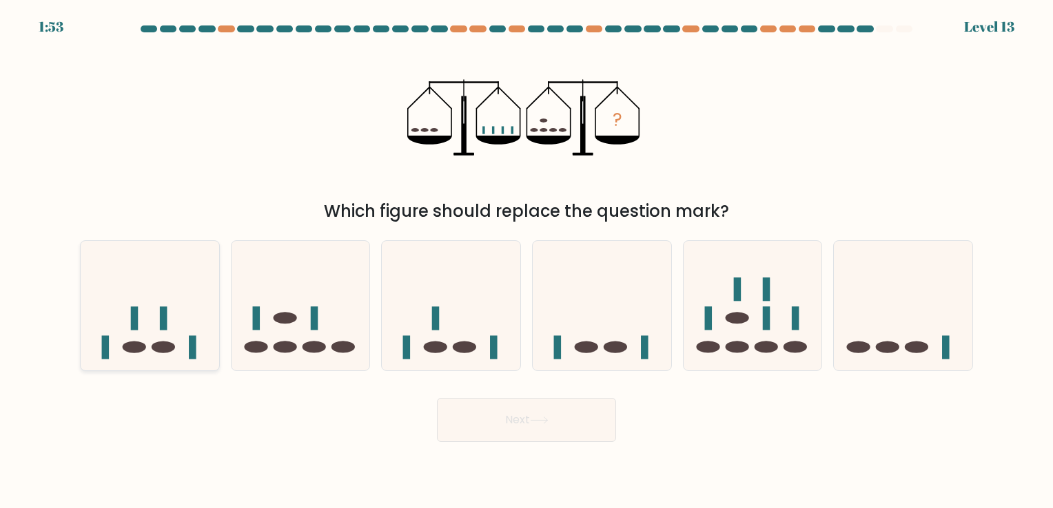
click at [168, 351] on ellipse at bounding box center [163, 348] width 23 height 12
click at [526, 261] on input "a." at bounding box center [526, 257] width 1 height 7
radio input "true"
click at [539, 416] on button "Next" at bounding box center [526, 420] width 179 height 44
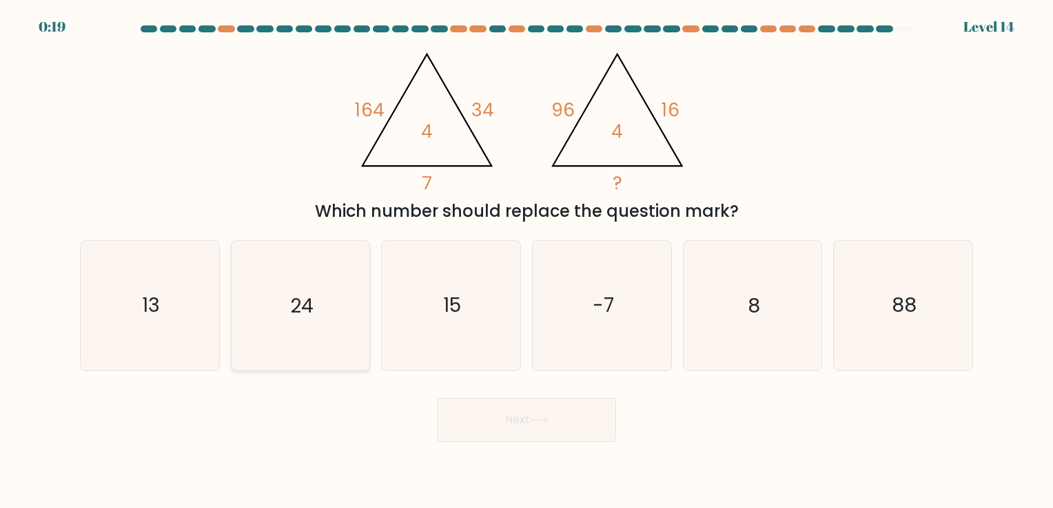
click at [286, 277] on icon "24" at bounding box center [300, 305] width 129 height 129
click at [526, 261] on input "b. 24" at bounding box center [526, 257] width 1 height 7
radio input "true"
click at [512, 405] on button "Next" at bounding box center [526, 420] width 179 height 44
click at [513, 417] on button "Next" at bounding box center [526, 420] width 179 height 44
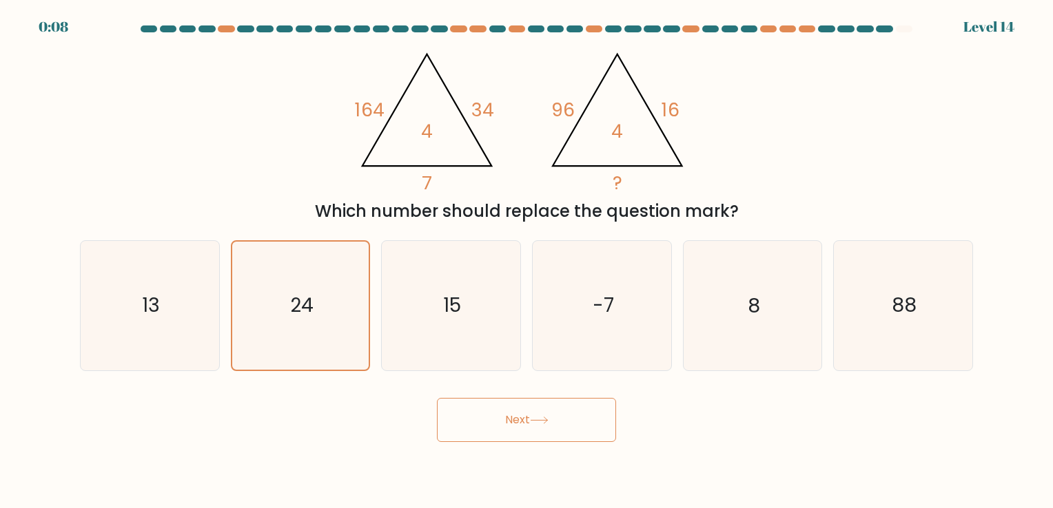
click at [513, 417] on button "Next" at bounding box center [526, 420] width 179 height 44
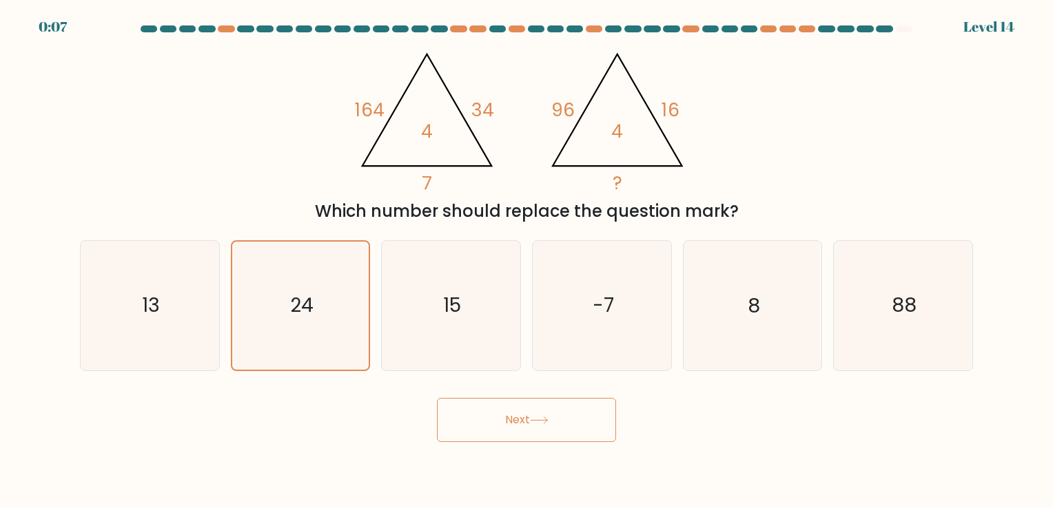
click at [513, 417] on button "Next" at bounding box center [526, 420] width 179 height 44
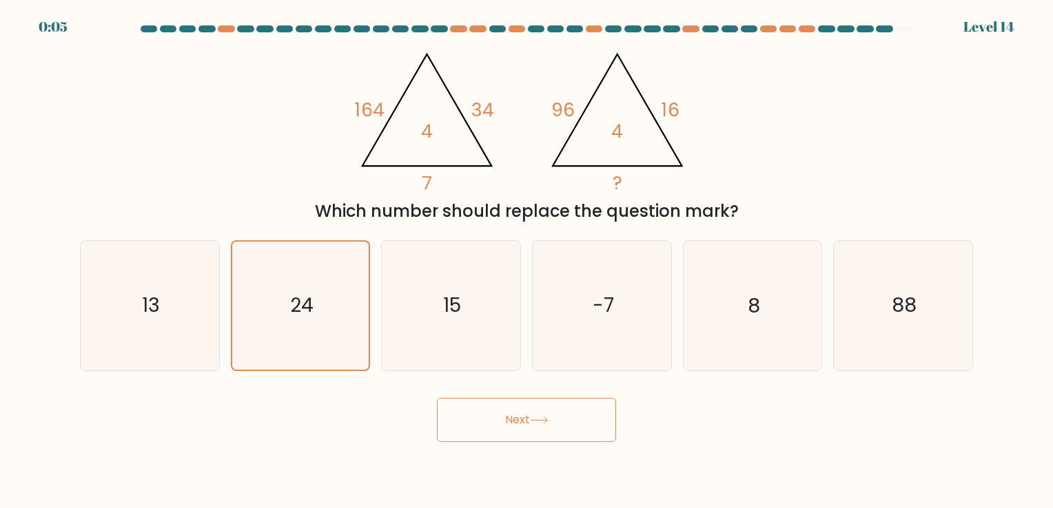
click at [513, 417] on button "Next" at bounding box center [526, 420] width 179 height 44
click at [344, 347] on icon "24" at bounding box center [299, 305] width 127 height 127
click at [526, 261] on input "b. 24" at bounding box center [526, 257] width 1 height 7
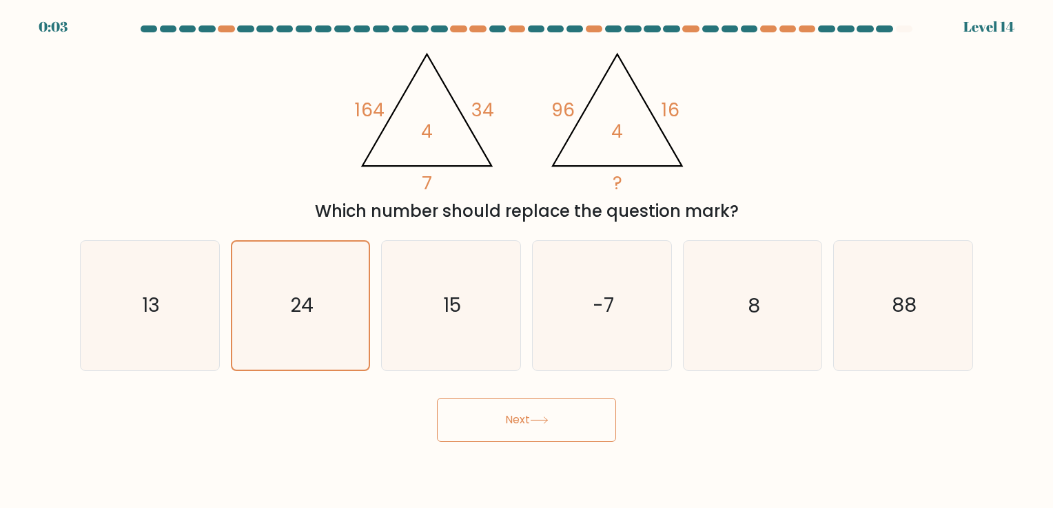
click at [491, 434] on button "Next" at bounding box center [526, 420] width 179 height 44
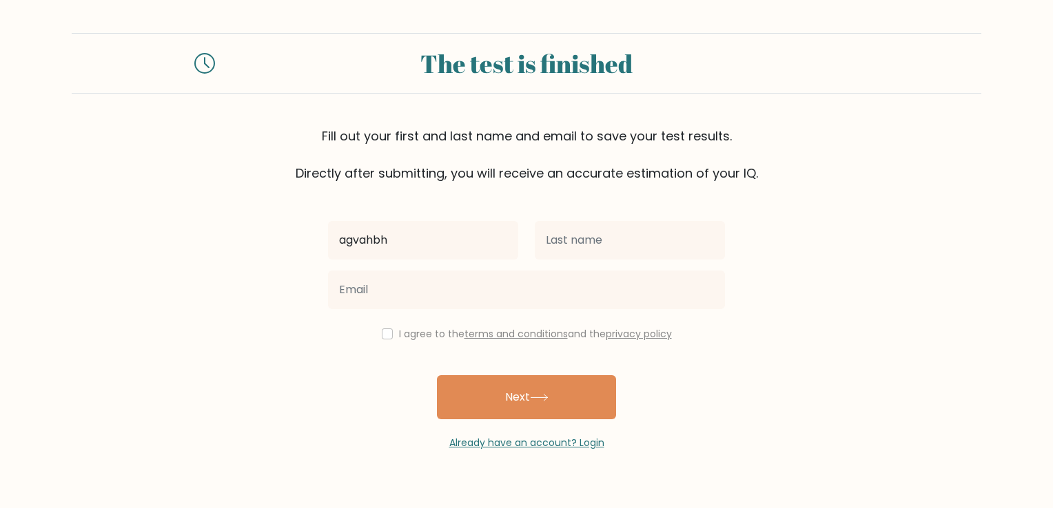
type input "agvahbh"
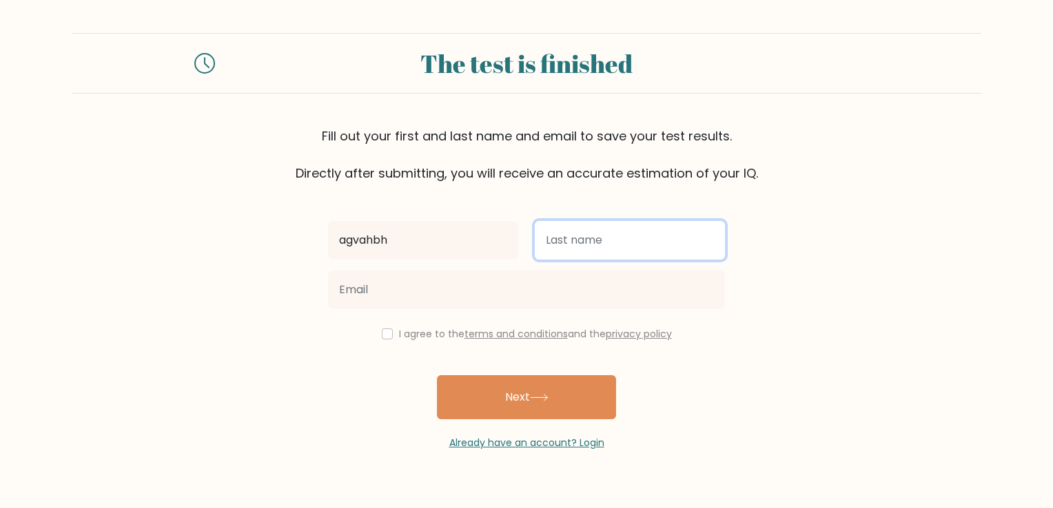
click at [677, 238] on input "text" at bounding box center [630, 240] width 190 height 39
type input "Rajput"
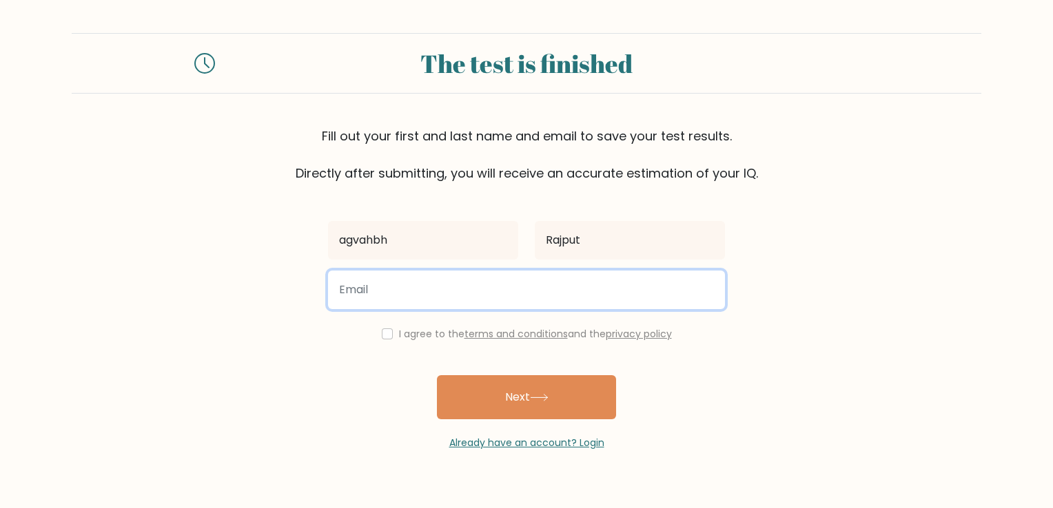
click at [580, 276] on input "email" at bounding box center [526, 290] width 397 height 39
click at [420, 290] on input "adityapubg285@gmail.com" at bounding box center [526, 290] width 397 height 39
type input "adityapubg295@gmail.com"
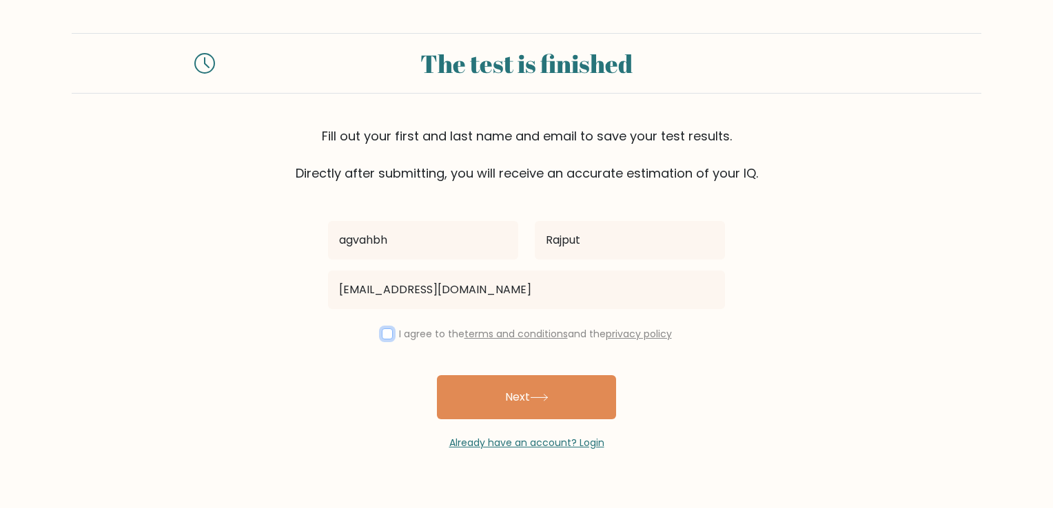
click at [384, 331] on input "checkbox" at bounding box center [387, 334] width 11 height 11
checkbox input "true"
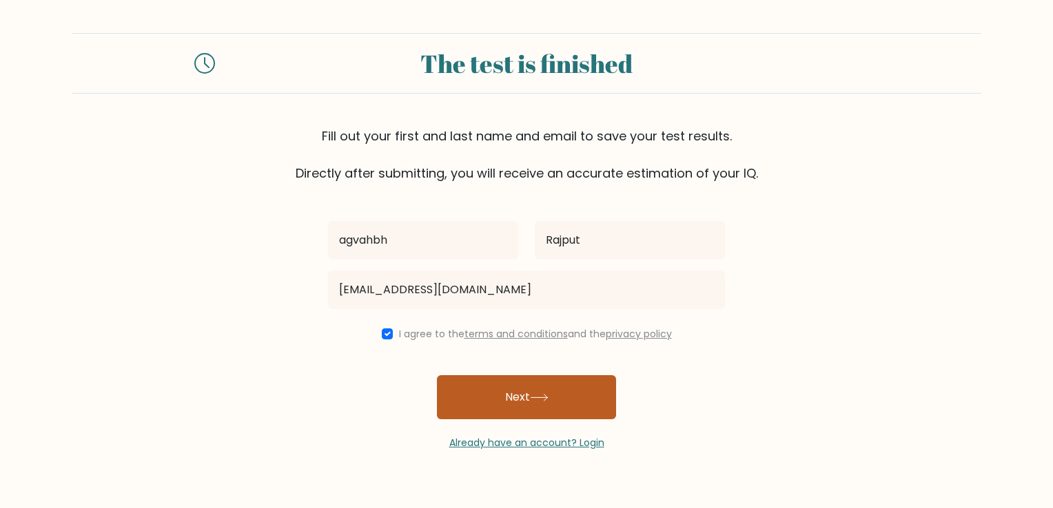
click at [448, 391] on button "Next" at bounding box center [526, 397] width 179 height 44
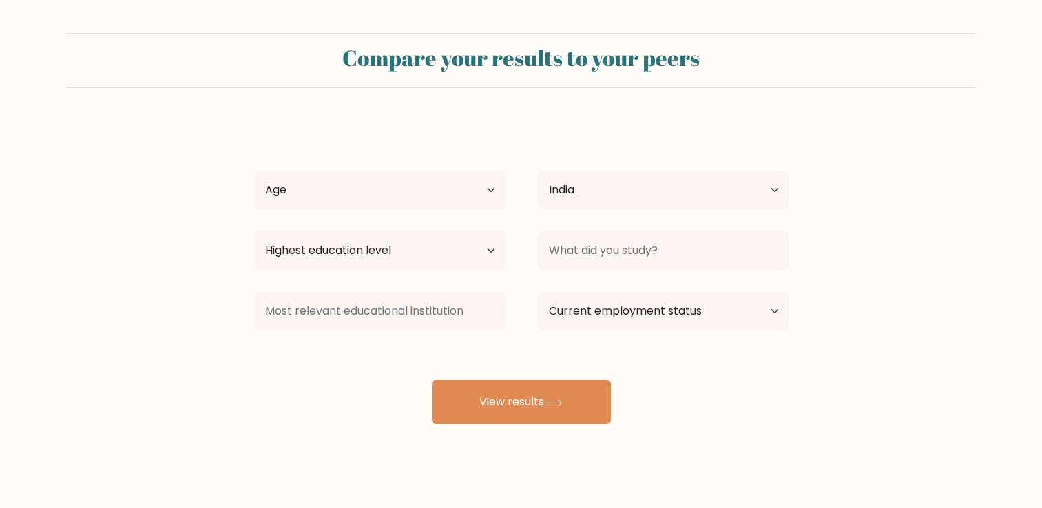
select select "IN"
click at [458, 183] on select "Age Under [DEMOGRAPHIC_DATA] [DEMOGRAPHIC_DATA] [DEMOGRAPHIC_DATA] [DEMOGRAPHIC…" at bounding box center [379, 190] width 251 height 39
select select "18_24"
click at [254, 171] on select "Age Under [DEMOGRAPHIC_DATA] [DEMOGRAPHIC_DATA] [DEMOGRAPHIC_DATA] [DEMOGRAPHIC…" at bounding box center [379, 190] width 251 height 39
click at [421, 258] on select "Highest education level No schooling Primary Lower Secondary Upper Secondary Oc…" at bounding box center [379, 250] width 251 height 39
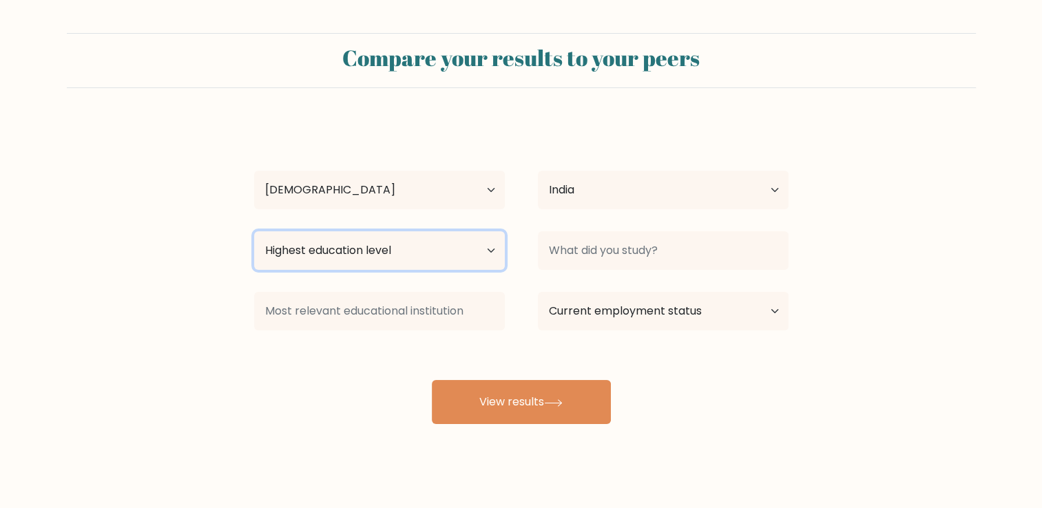
select select "bachelors_degree"
click at [254, 231] on select "Highest education level No schooling Primary Lower Secondary Upper Secondary Oc…" at bounding box center [379, 250] width 251 height 39
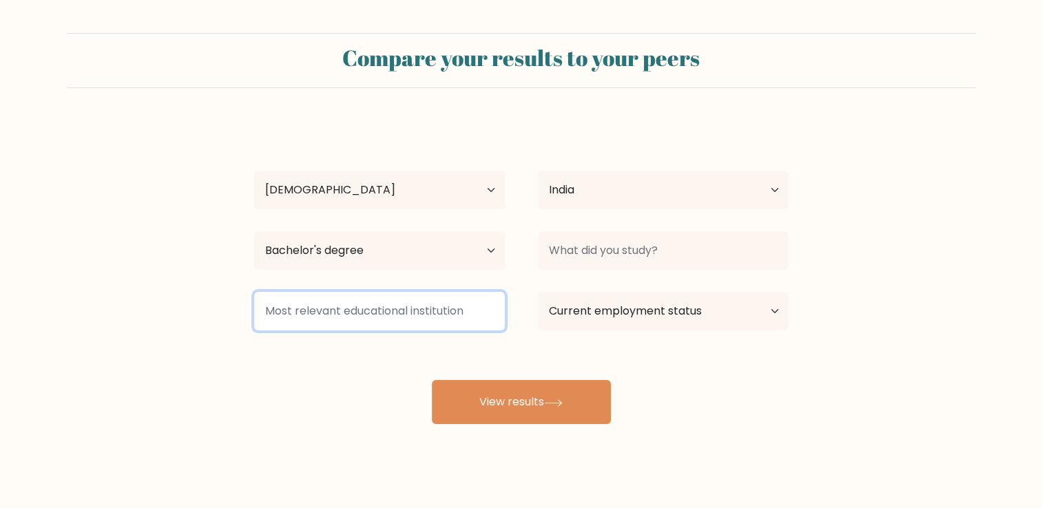
click at [425, 309] on input at bounding box center [379, 311] width 251 height 39
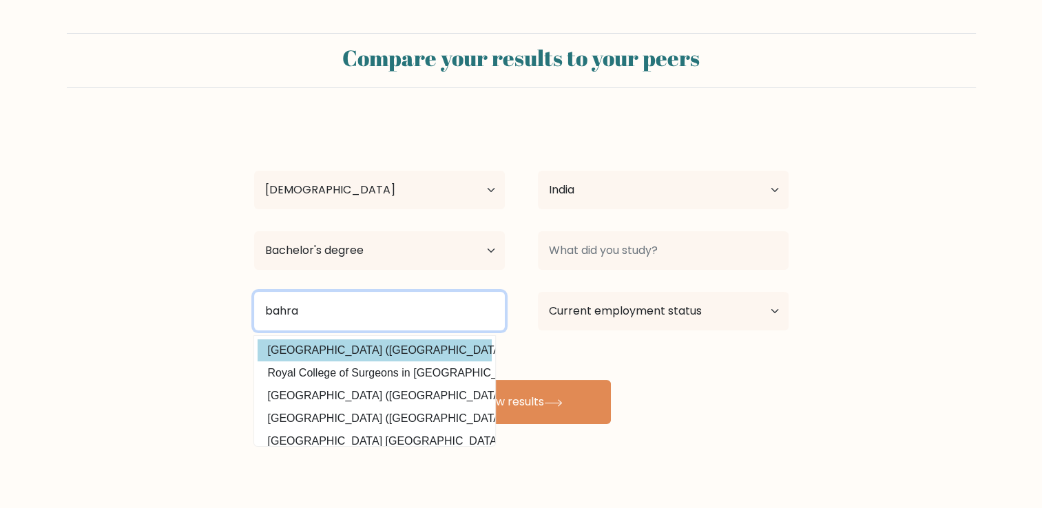
type input "bahra"
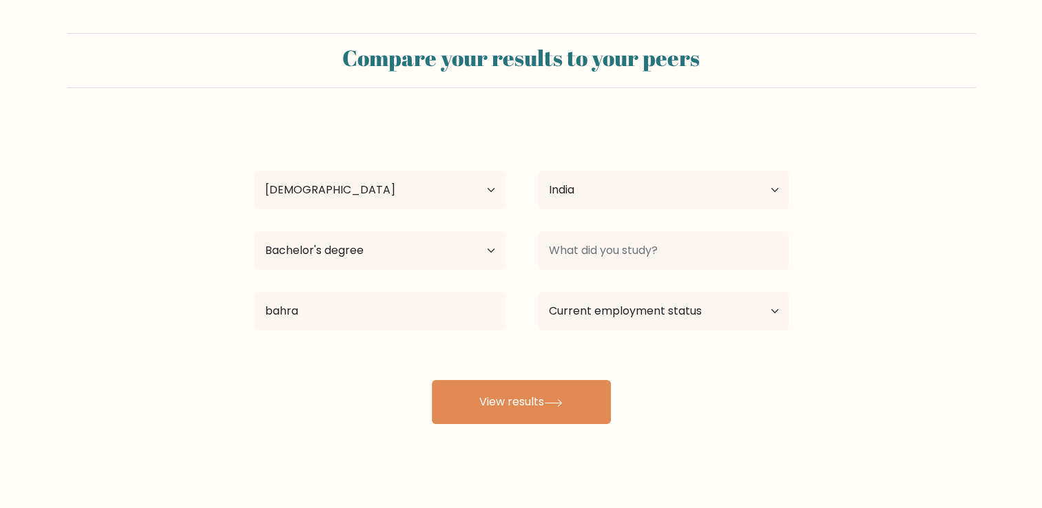
click at [331, 359] on div "[PERSON_NAME] Age Under [DEMOGRAPHIC_DATA] [DEMOGRAPHIC_DATA] [DEMOGRAPHIC_DATA…" at bounding box center [521, 272] width 551 height 303
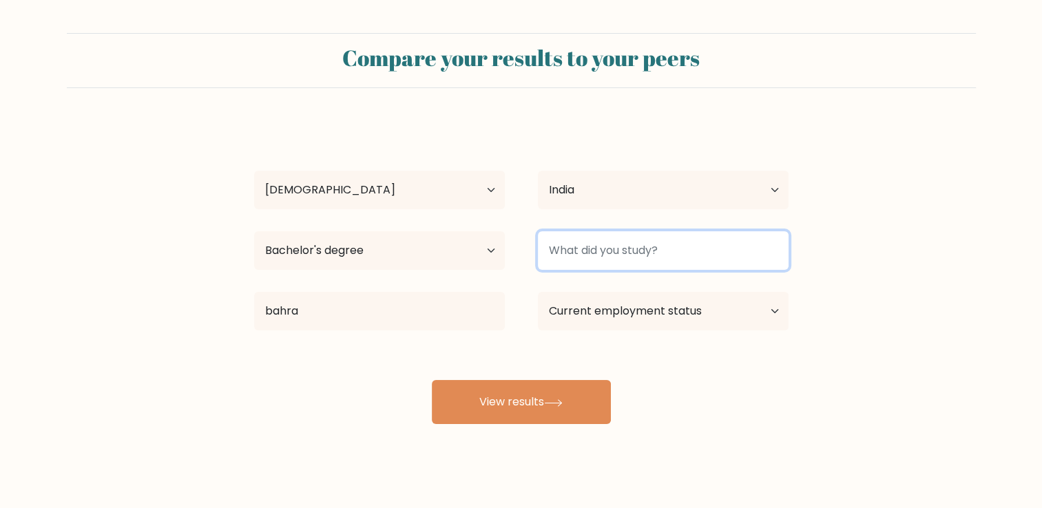
click at [606, 247] on input at bounding box center [663, 250] width 251 height 39
type input "bca"
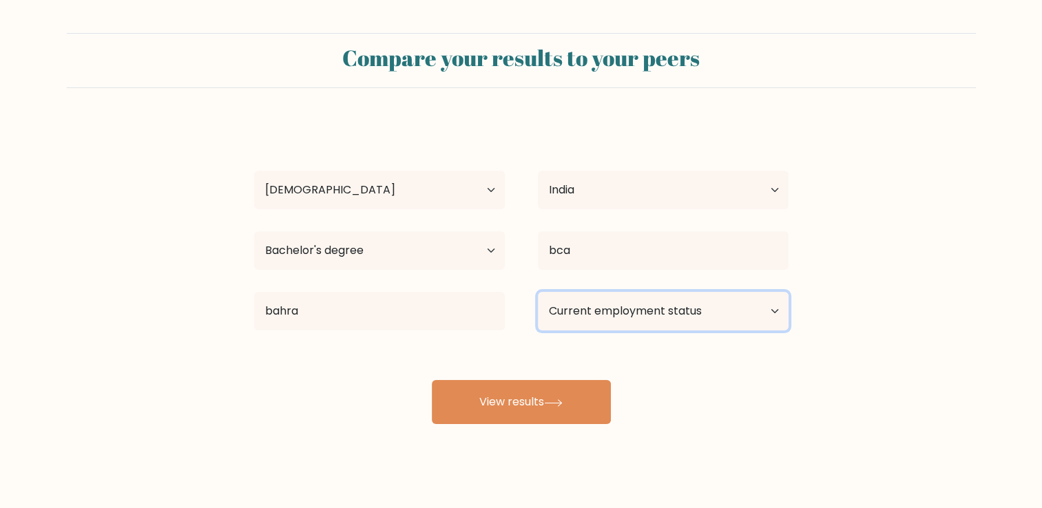
click at [708, 313] on select "Current employment status Employed Student Retired Other / prefer not to answer" at bounding box center [663, 311] width 251 height 39
select select "student"
click at [538, 292] on select "Current employment status Employed Student Retired Other / prefer not to answer" at bounding box center [663, 311] width 251 height 39
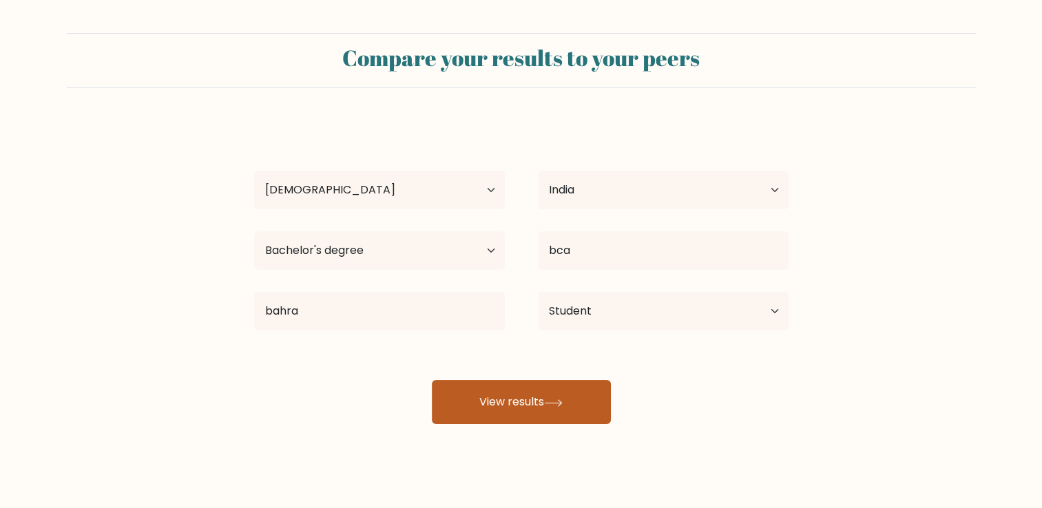
click at [521, 417] on button "View results" at bounding box center [521, 402] width 179 height 44
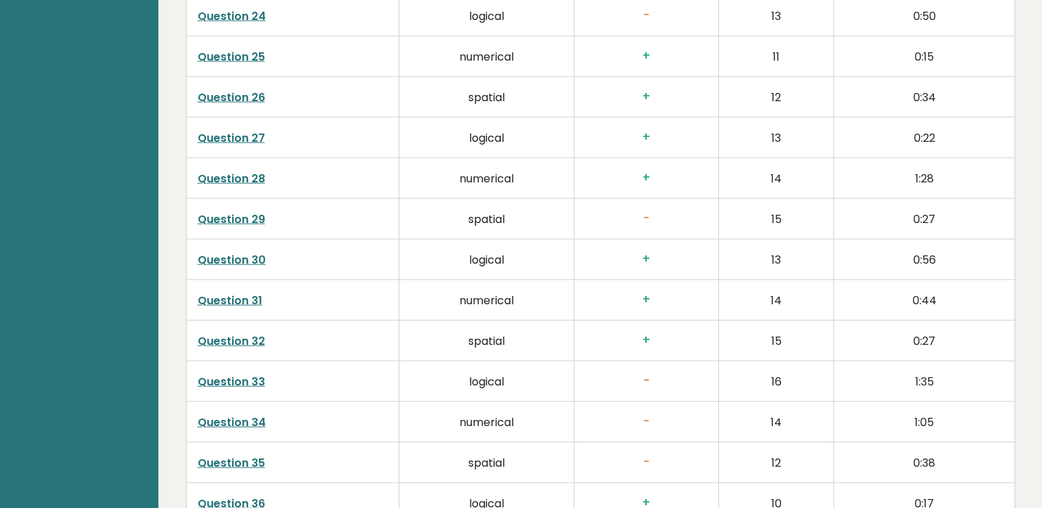
scroll to position [3508, 0]
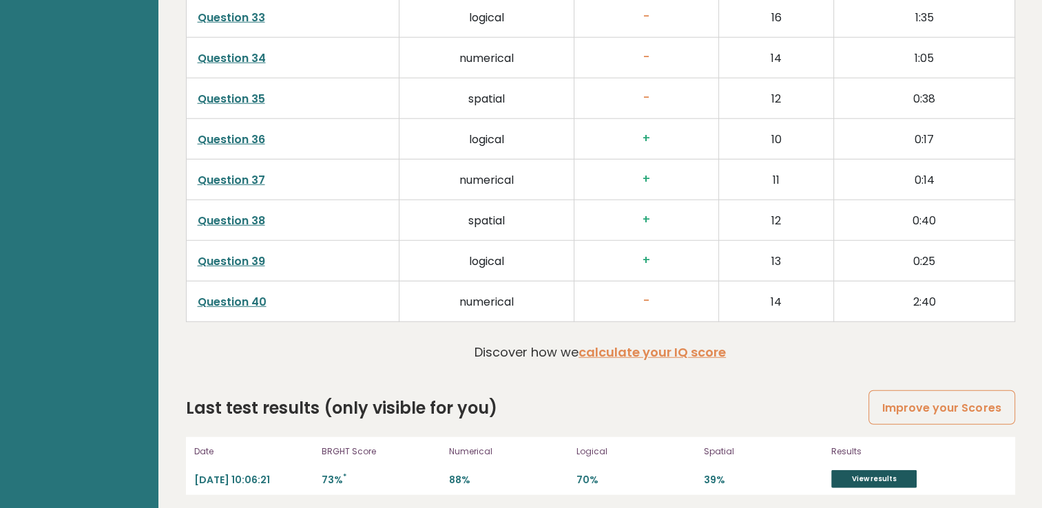
click at [851, 473] on link "View results" at bounding box center [874, 480] width 85 height 18
